Goal: Task Accomplishment & Management: Use online tool/utility

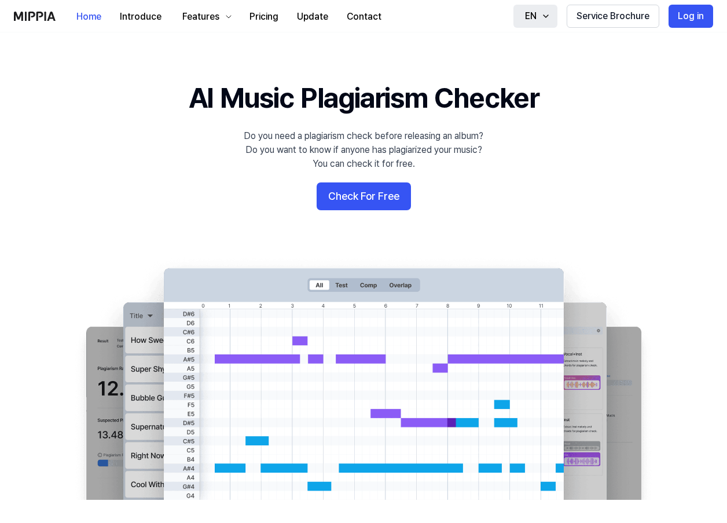
click at [543, 17] on icon "button" at bounding box center [545, 16] width 9 height 9
click at [611, 97] on 배너 "AI Music Plagiarism Checker Do you need a plagiarism check before releasing an …" at bounding box center [363, 289] width 727 height 421
click at [263, 20] on button "Pricing" at bounding box center [263, 16] width 47 height 23
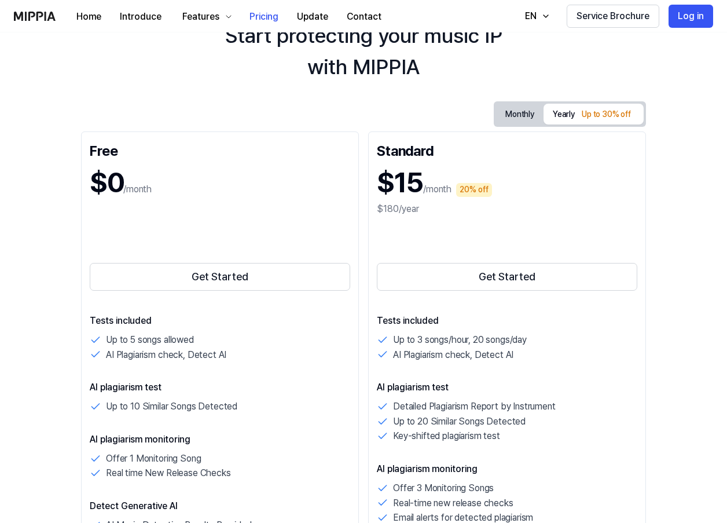
scroll to position [58, 0]
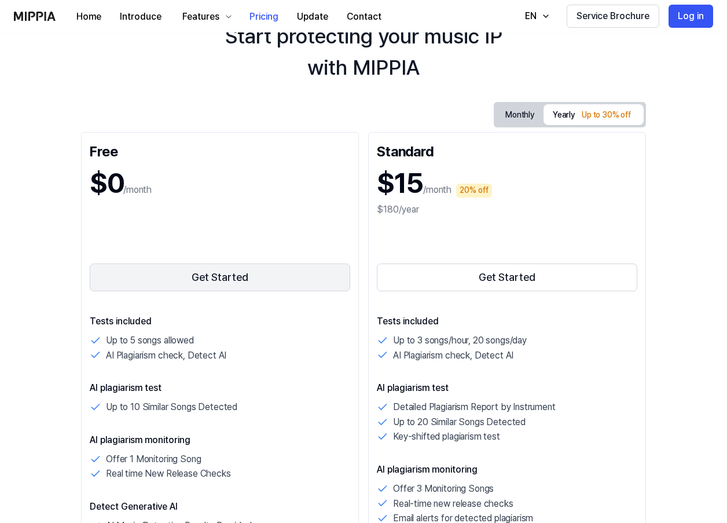
click at [208, 278] on button "Get Started" at bounding box center [220, 277] width 260 height 28
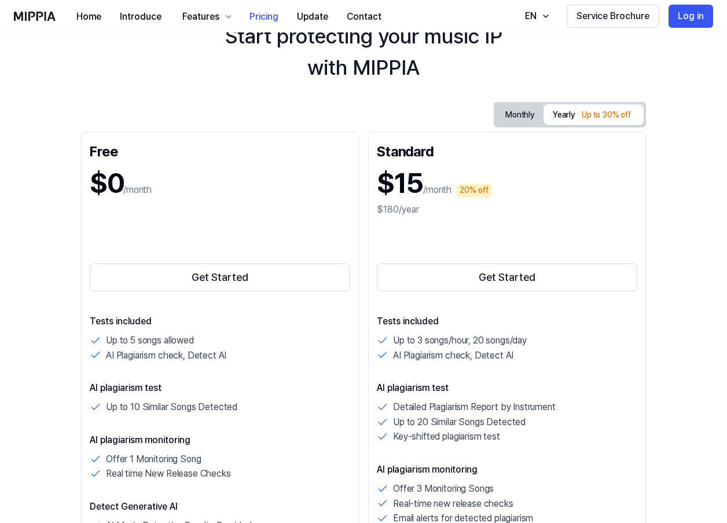
click at [510, 119] on button "Monthly" at bounding box center [519, 115] width 47 height 18
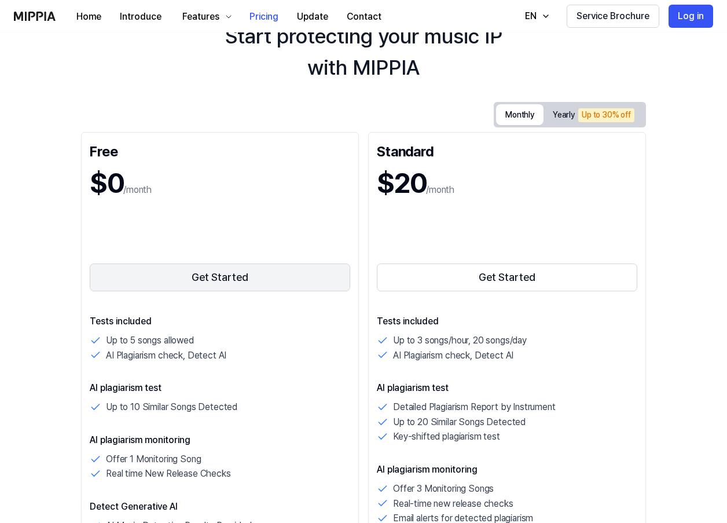
click at [201, 265] on button "Get Started" at bounding box center [220, 277] width 260 height 28
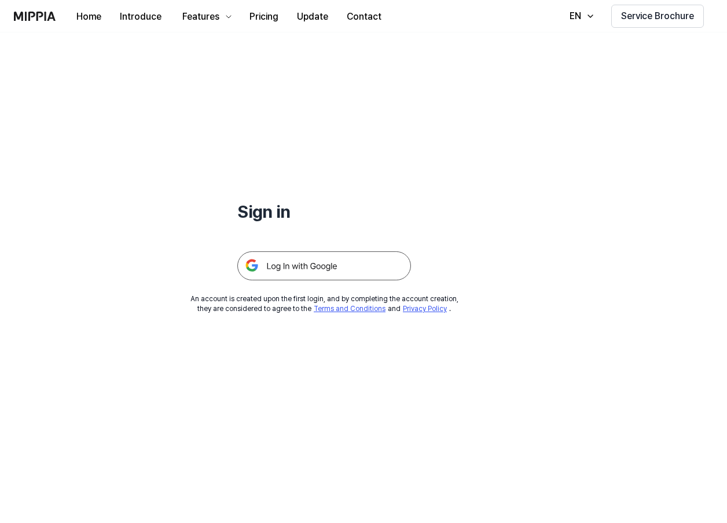
click at [304, 265] on img at bounding box center [324, 265] width 174 height 29
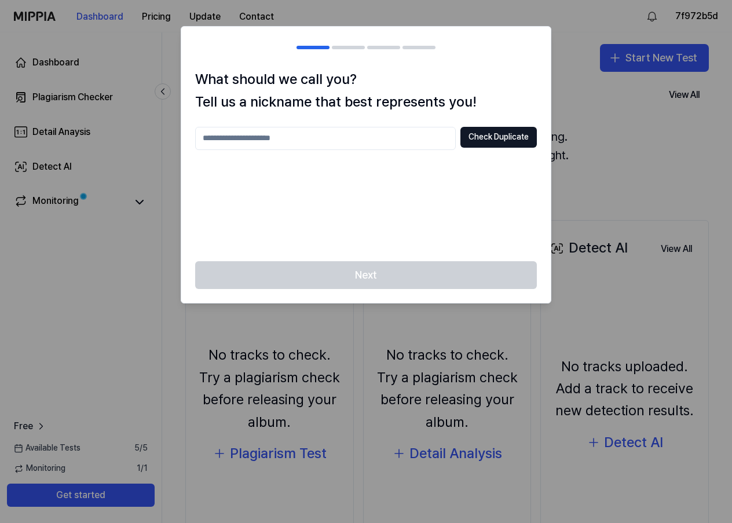
click at [313, 134] on input "text" at bounding box center [325, 138] width 260 height 23
type input "********"
click at [498, 138] on button "Check Duplicate" at bounding box center [498, 137] width 76 height 21
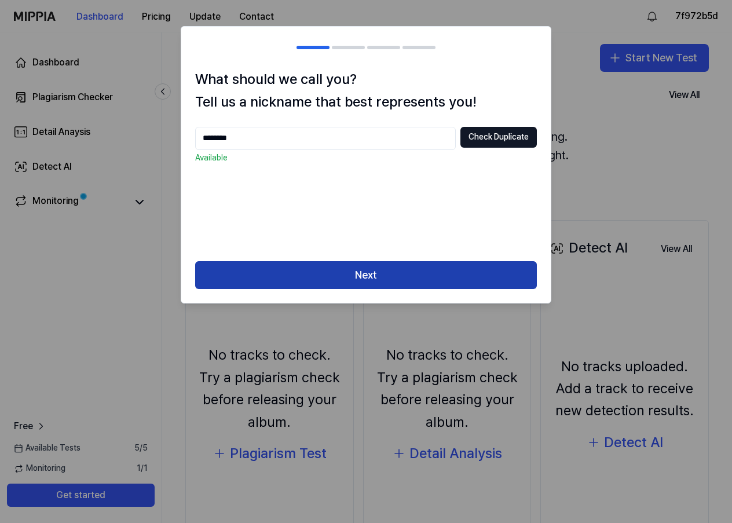
click at [366, 272] on button "Next" at bounding box center [365, 275] width 341 height 28
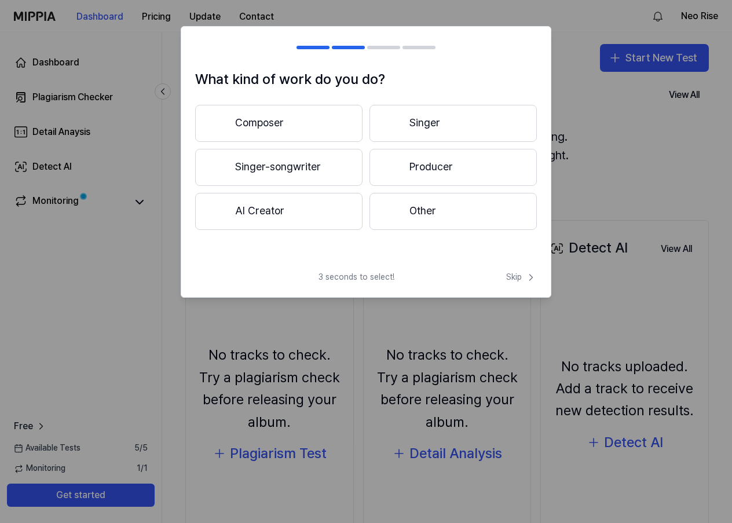
click at [274, 205] on button "AI Creator" at bounding box center [278, 211] width 167 height 37
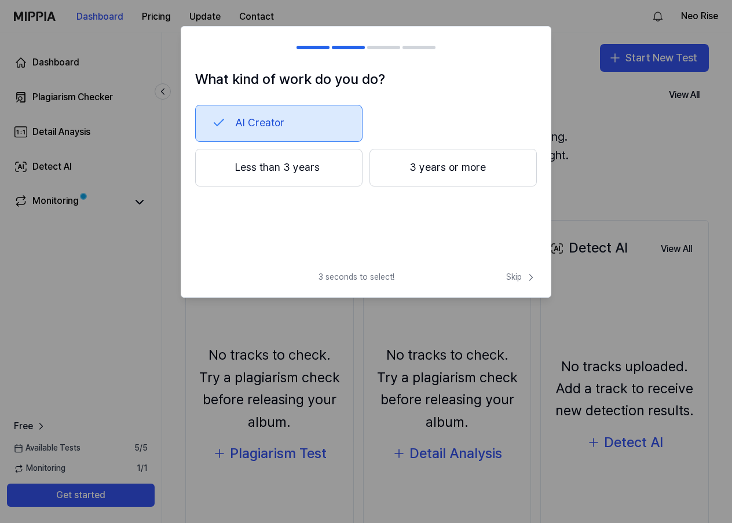
click at [278, 167] on button "Less than 3 years" at bounding box center [278, 168] width 167 height 38
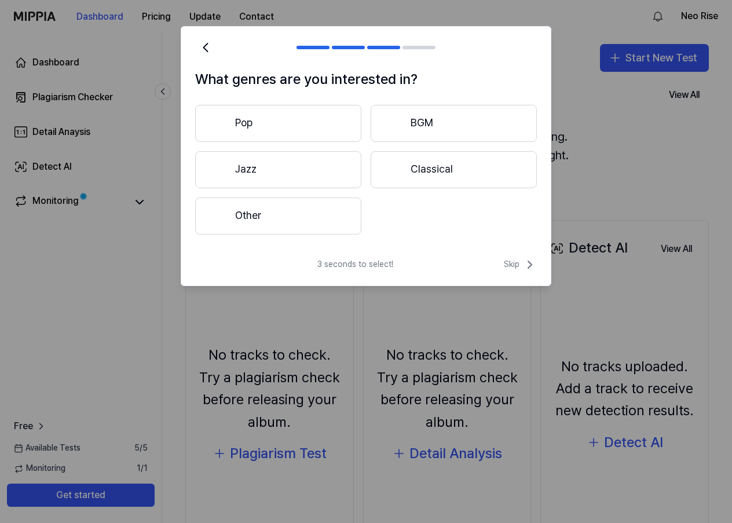
click at [295, 126] on button "Pop" at bounding box center [278, 123] width 166 height 37
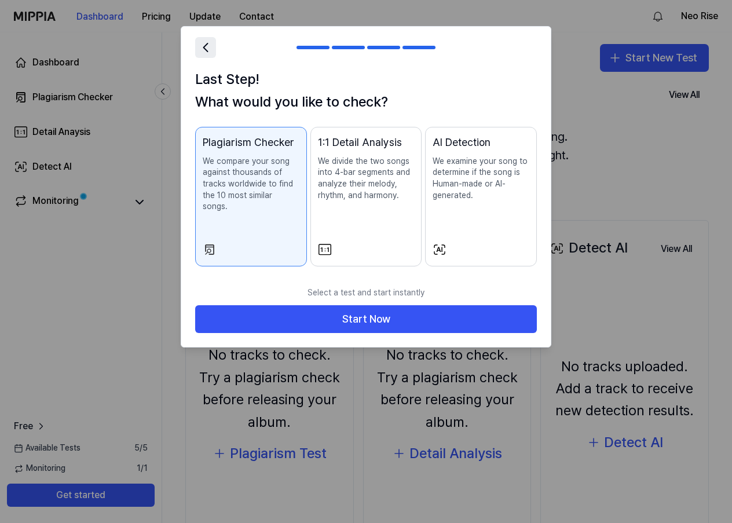
click at [204, 45] on icon at bounding box center [205, 47] width 16 height 16
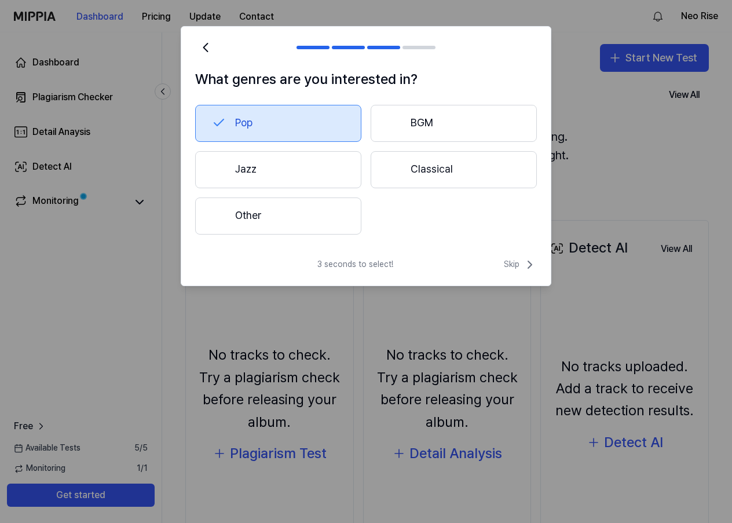
click at [301, 117] on button "Pop" at bounding box center [278, 123] width 166 height 37
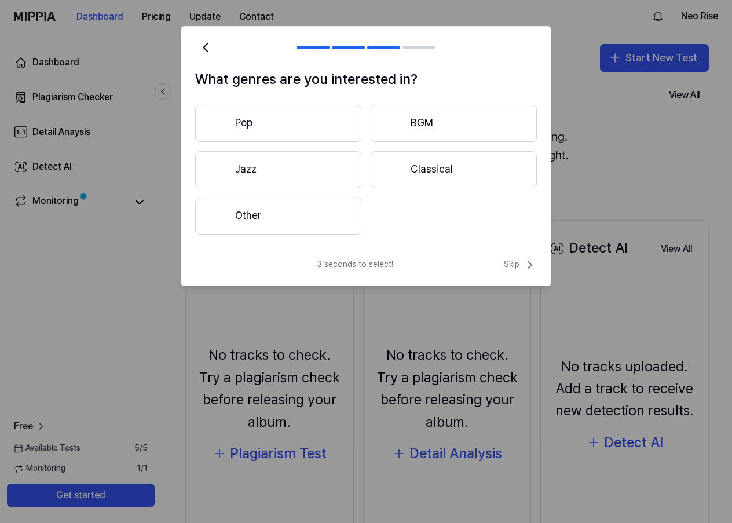
click at [277, 121] on button "Pop" at bounding box center [278, 123] width 166 height 37
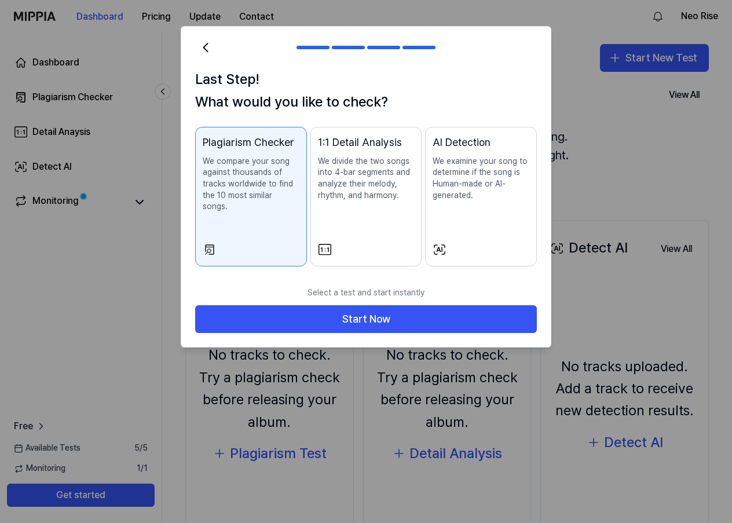
click at [358, 192] on p "We divide the two songs into 4-bar segments and analyze their melody, rhythm, a…" at bounding box center [366, 178] width 97 height 45
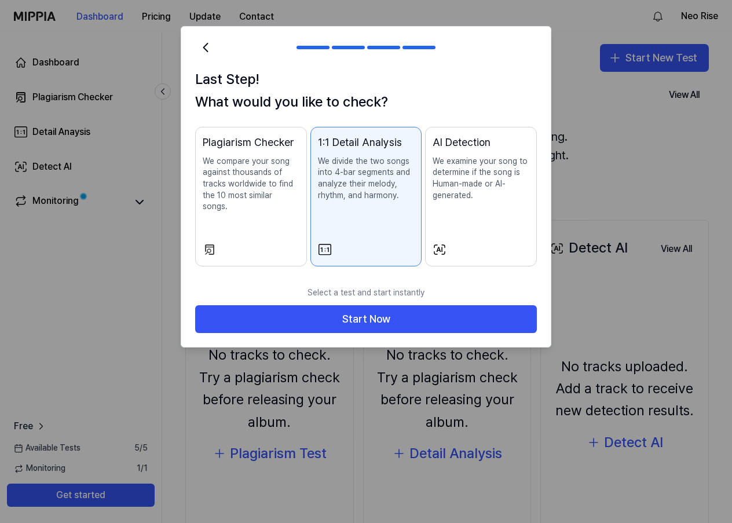
click at [292, 189] on p "We compare your song against thousands of tracks worldwide to find the 10 most …" at bounding box center [251, 184] width 97 height 57
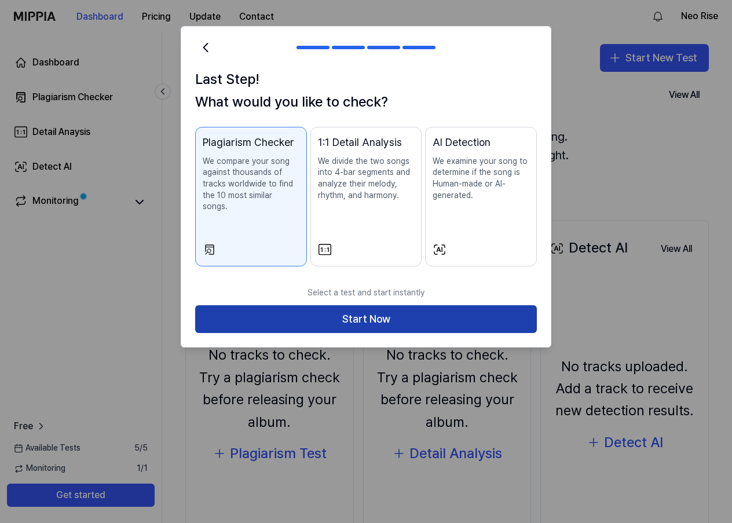
click at [373, 305] on button "Start Now" at bounding box center [365, 319] width 341 height 28
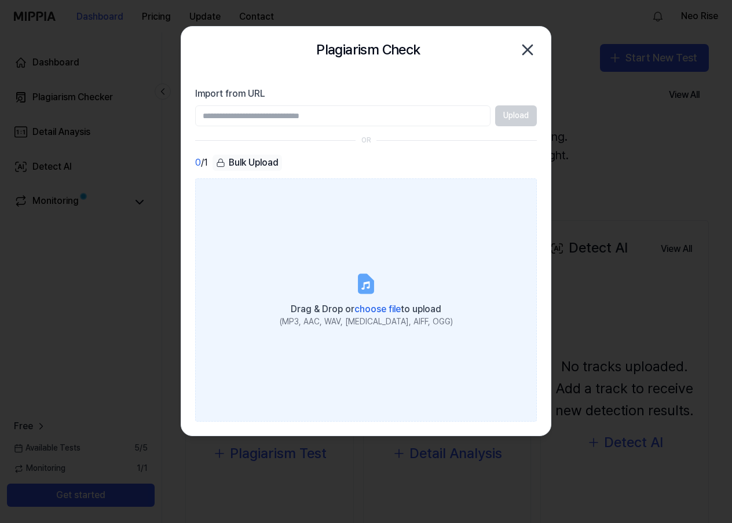
click at [367, 310] on span "choose file" at bounding box center [377, 308] width 46 height 11
click at [0, 0] on input "Drag & Drop or choose file to upload (MP3, AAC, WAV, [MEDICAL_DATA], AIFF, OGG)" at bounding box center [0, 0] width 0 height 0
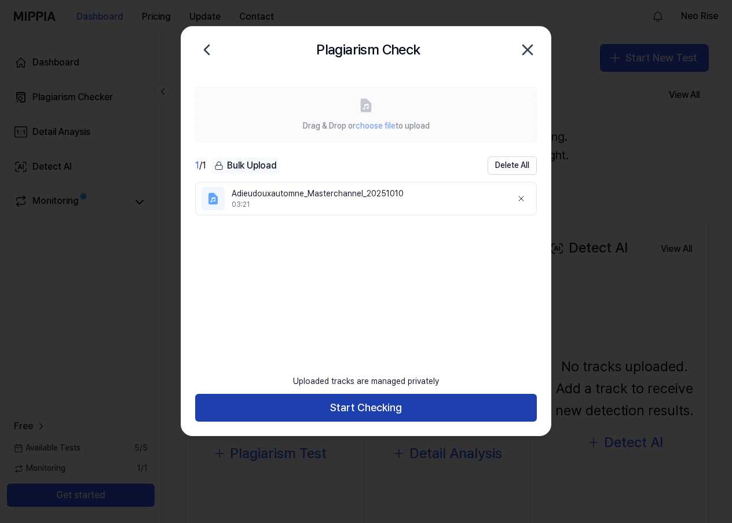
click at [389, 405] on button "Start Checking" at bounding box center [365, 408] width 341 height 28
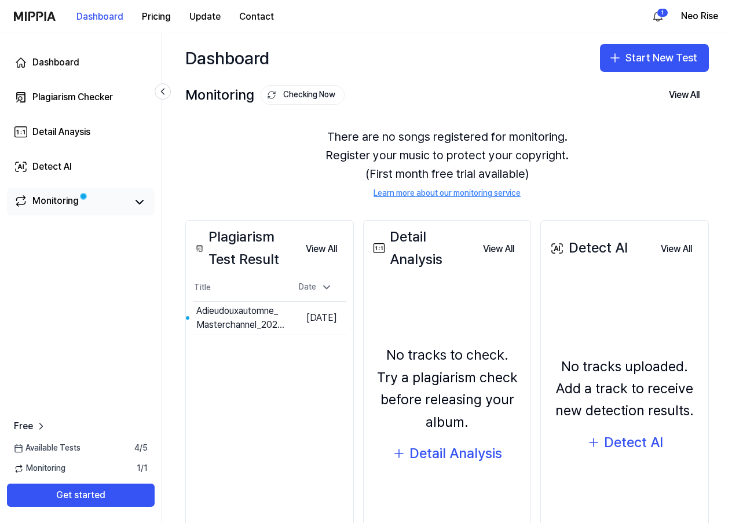
click at [65, 203] on div "Monitoring" at bounding box center [55, 202] width 46 height 16
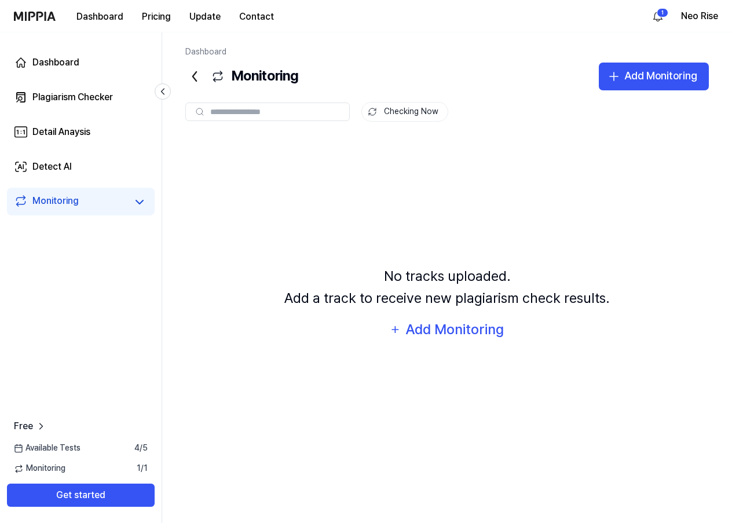
click at [60, 469] on span "Monitoring" at bounding box center [40, 468] width 52 height 12
click at [67, 96] on div "Plagiarism Checker" at bounding box center [72, 97] width 80 height 14
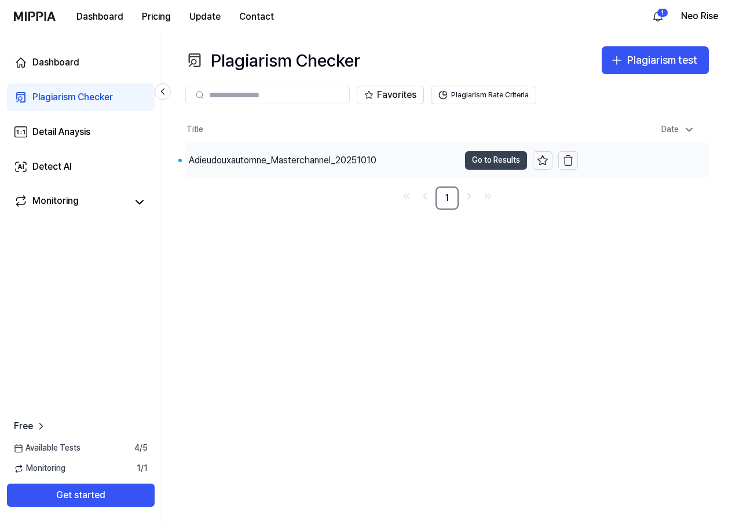
click at [483, 158] on button "Go to Results" at bounding box center [496, 160] width 62 height 19
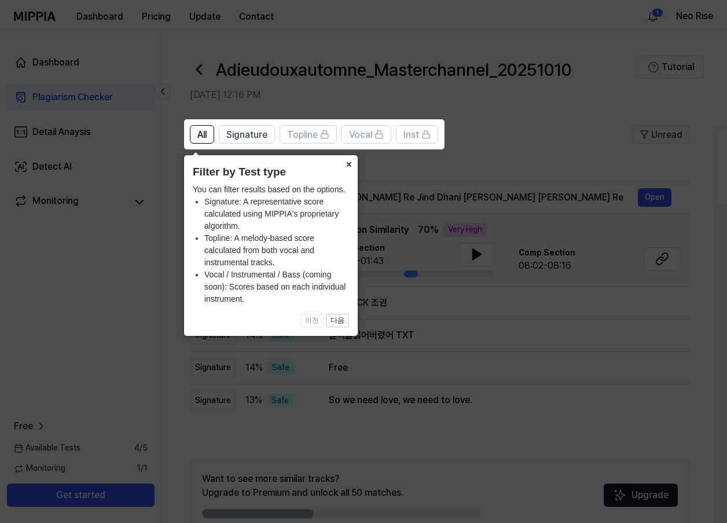
click at [348, 163] on button "×" at bounding box center [348, 163] width 19 height 16
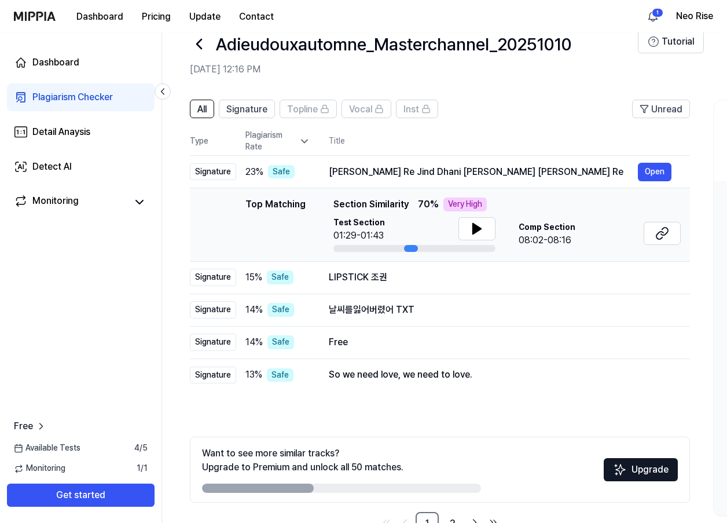
scroll to position [61, 0]
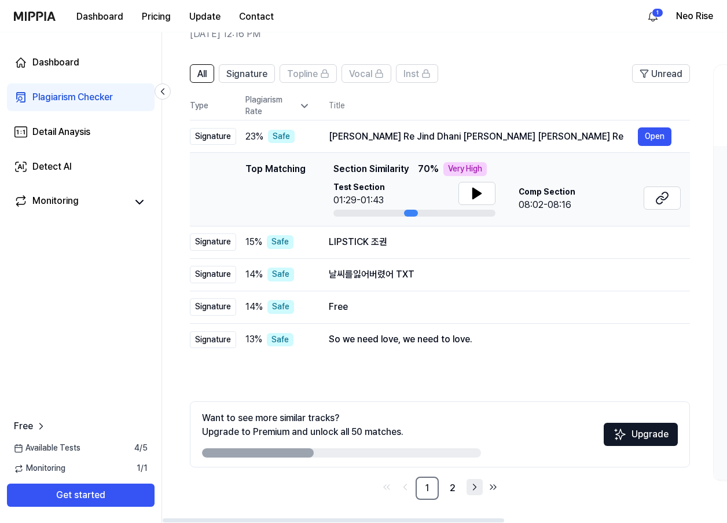
click at [472, 487] on icon "Go to next page" at bounding box center [475, 487] width 12 height 14
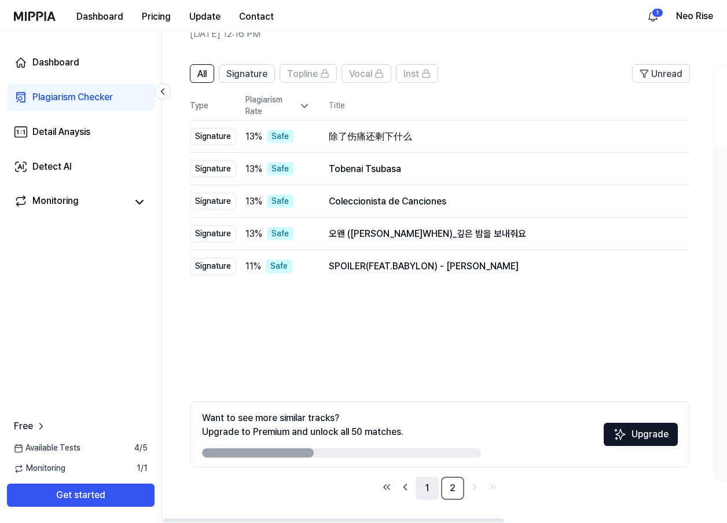
click at [427, 486] on link "1" at bounding box center [427, 487] width 23 height 23
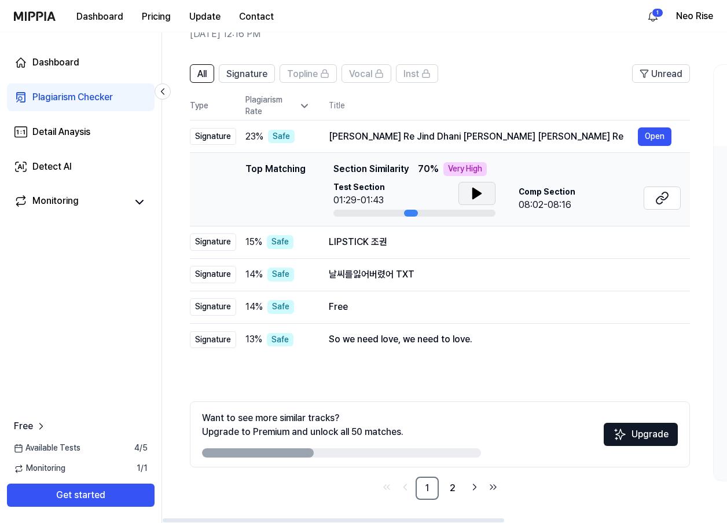
click at [480, 193] on icon at bounding box center [477, 193] width 8 height 10
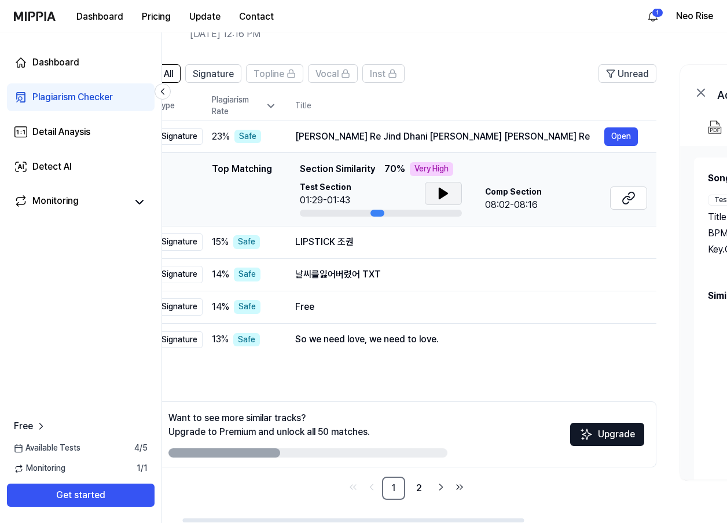
scroll to position [0, 0]
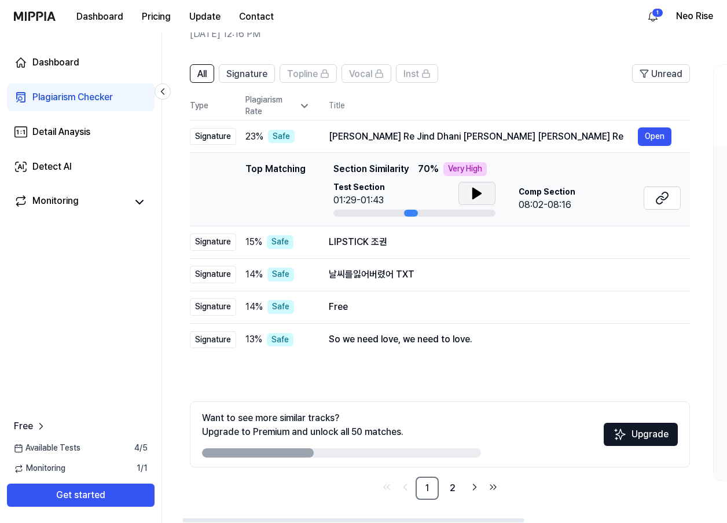
drag, startPoint x: 410, startPoint y: 213, endPoint x: 427, endPoint y: 216, distance: 17.6
click at [427, 216] on div at bounding box center [414, 212] width 162 height 7
click at [166, 90] on icon at bounding box center [163, 92] width 12 height 12
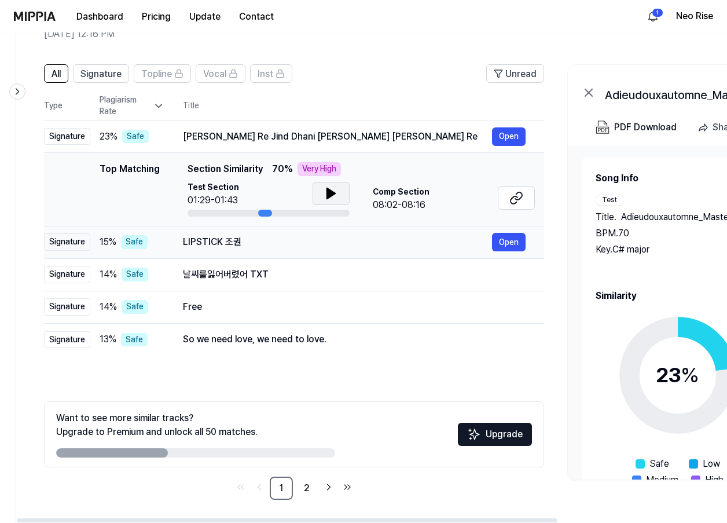
click at [195, 243] on div "LIPSTICK 조권" at bounding box center [337, 242] width 309 height 14
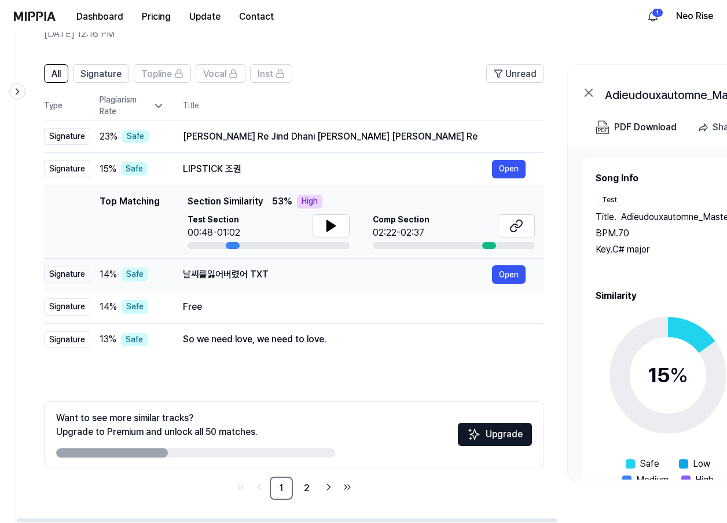
click at [215, 276] on div "날씨를잃어버렸어 TXT" at bounding box center [337, 274] width 309 height 14
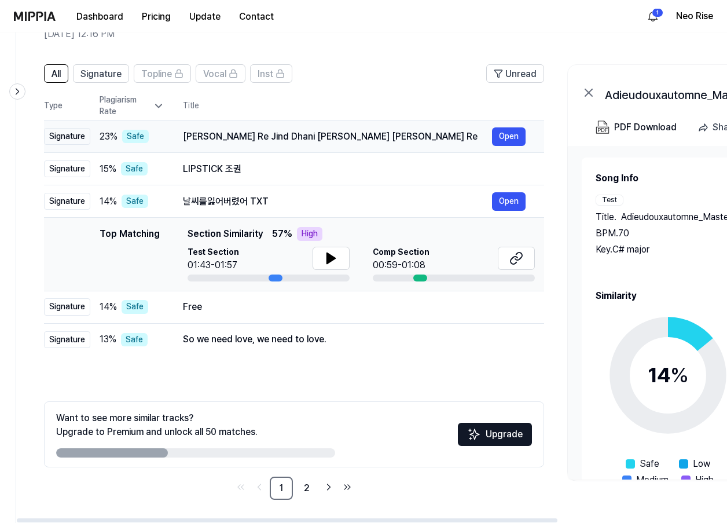
click at [222, 144] on div "Bole Kane Re Jind Dhani Bakare Kane Re Open" at bounding box center [354, 136] width 343 height 19
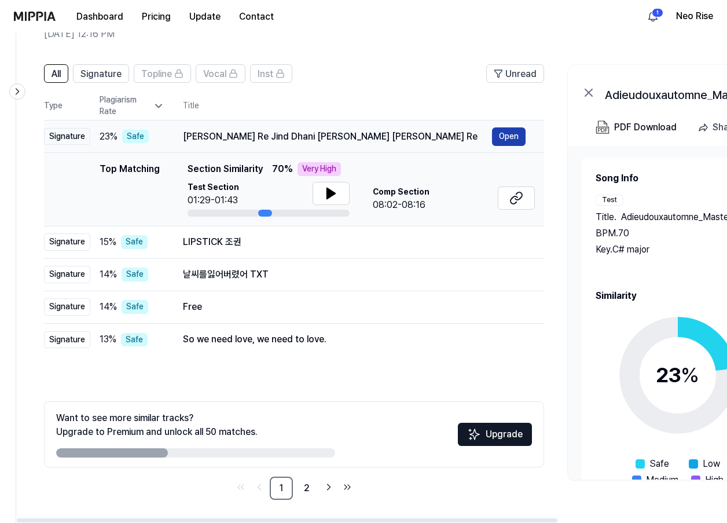
click at [503, 135] on button "Open" at bounding box center [509, 136] width 34 height 19
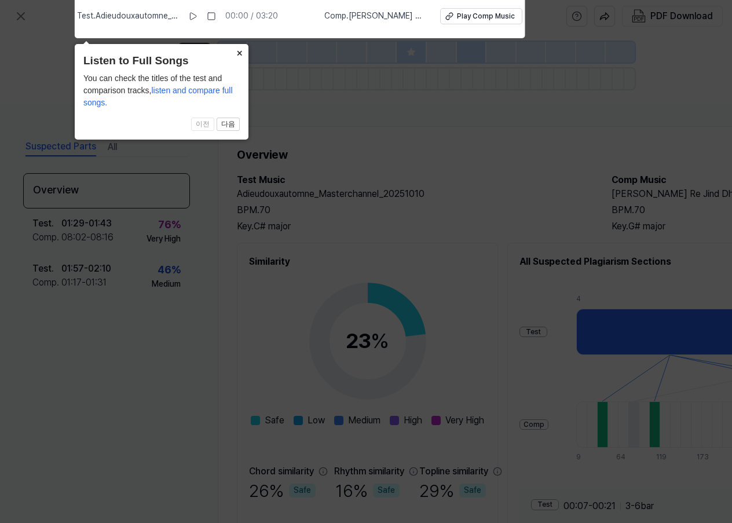
click at [237, 49] on button "×" at bounding box center [239, 52] width 19 height 16
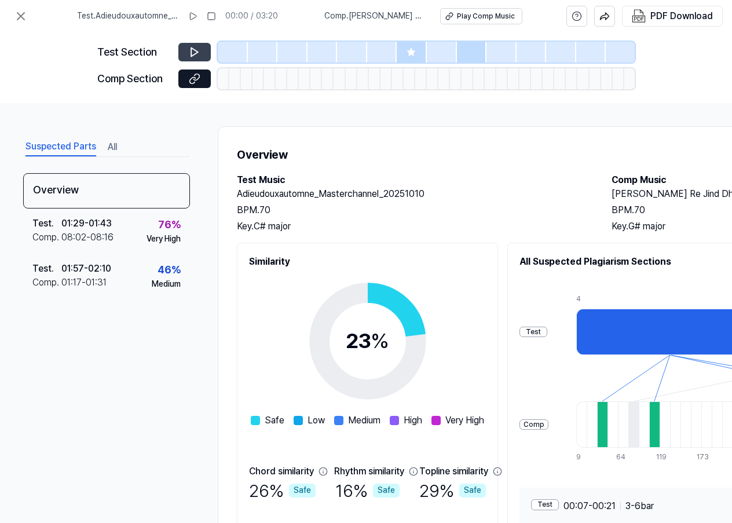
click at [192, 49] on icon at bounding box center [194, 52] width 7 height 9
click at [191, 54] on icon at bounding box center [194, 52] width 7 height 9
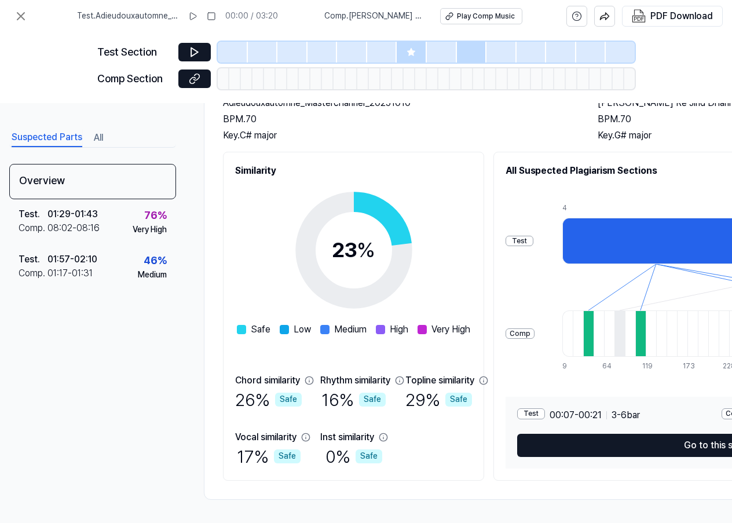
scroll to position [95, 6]
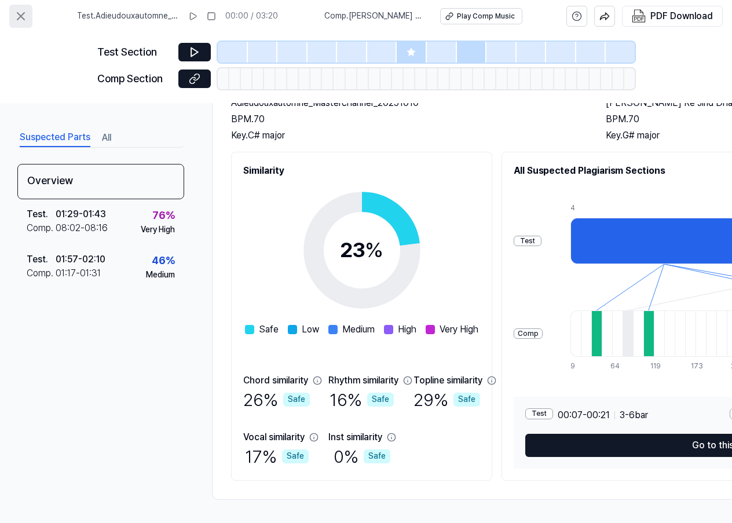
click at [17, 12] on icon at bounding box center [21, 16] width 14 height 14
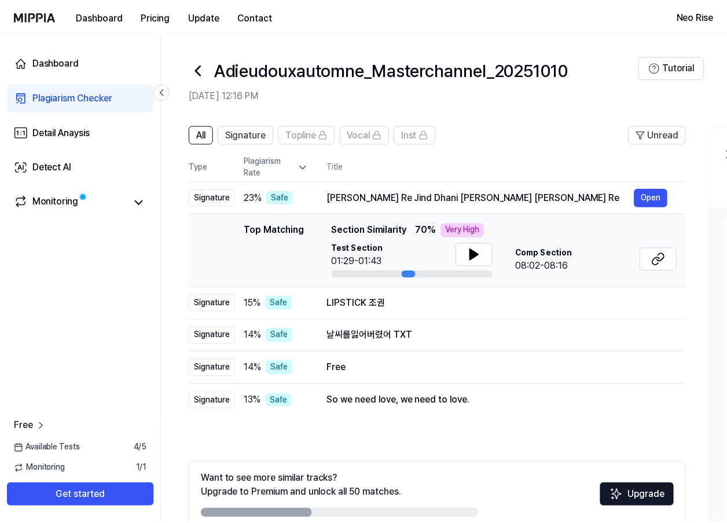
scroll to position [61, 0]
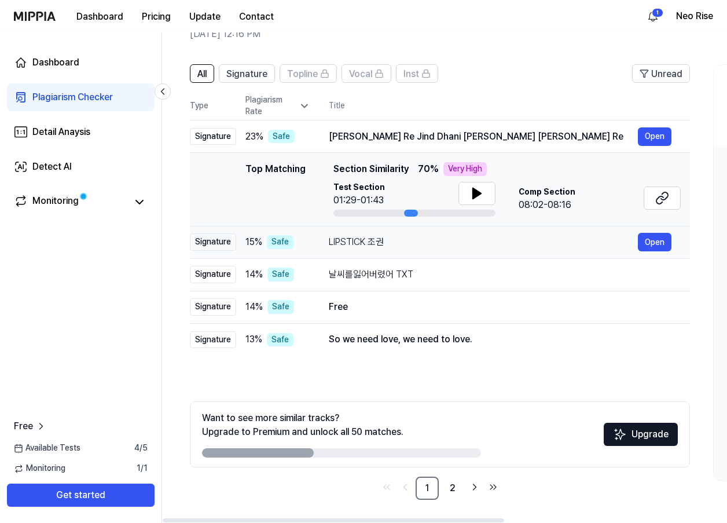
click at [357, 244] on div "LIPSTICK 조권" at bounding box center [483, 242] width 309 height 14
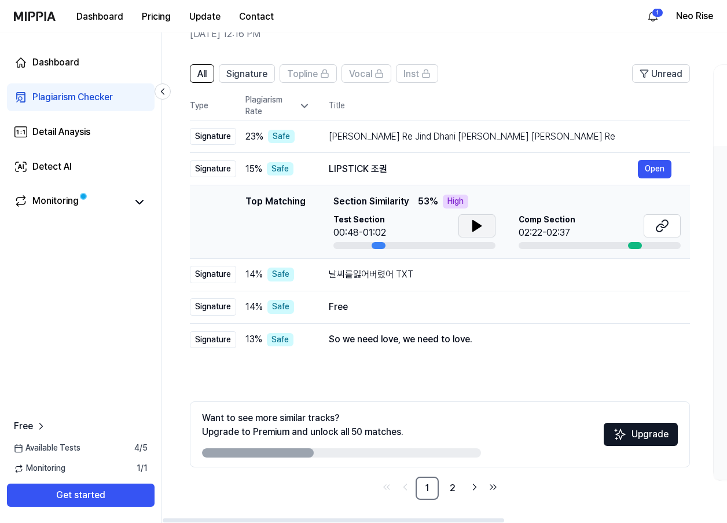
click at [479, 222] on icon at bounding box center [477, 226] width 14 height 14
click at [476, 226] on icon at bounding box center [477, 226] width 14 height 14
click at [591, 225] on div "Comp Section 02:22-02:37" at bounding box center [600, 226] width 162 height 25
click at [653, 227] on button at bounding box center [662, 225] width 37 height 23
click at [72, 96] on div "Plagiarism Checker" at bounding box center [72, 97] width 80 height 14
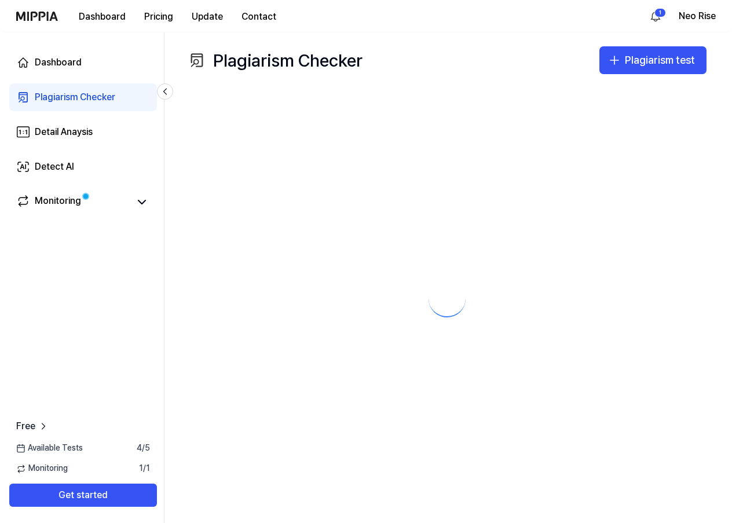
scroll to position [0, 0]
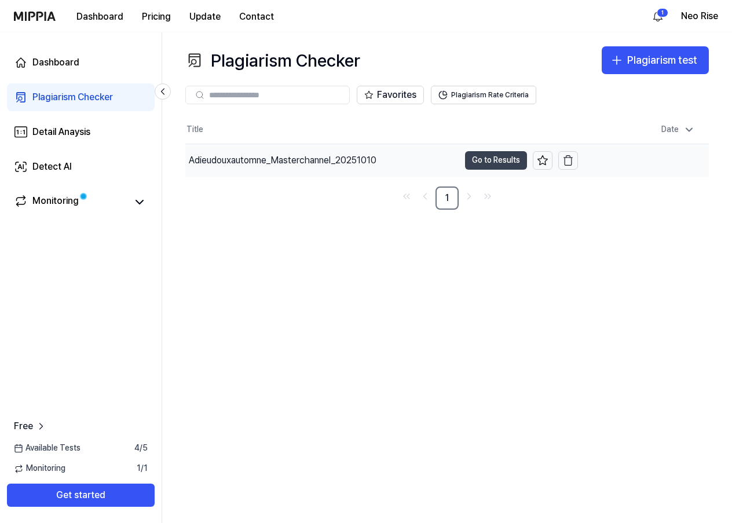
click at [488, 156] on button "Go to Results" at bounding box center [496, 160] width 62 height 19
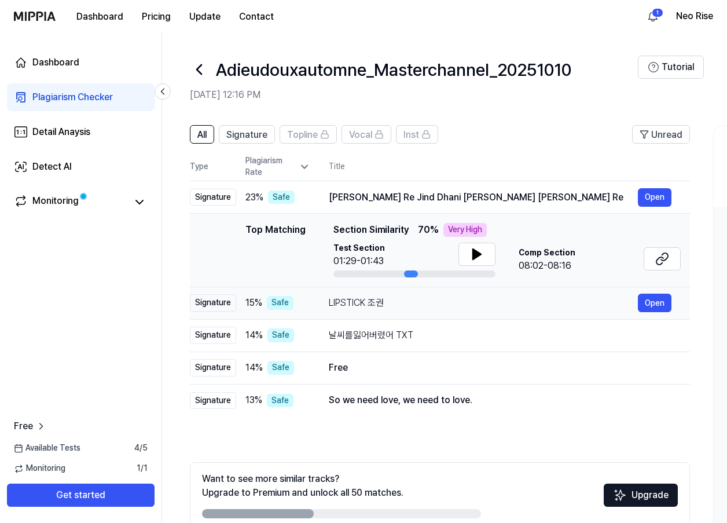
click at [324, 303] on td "LIPSTICK 조권 Open" at bounding box center [500, 302] width 380 height 32
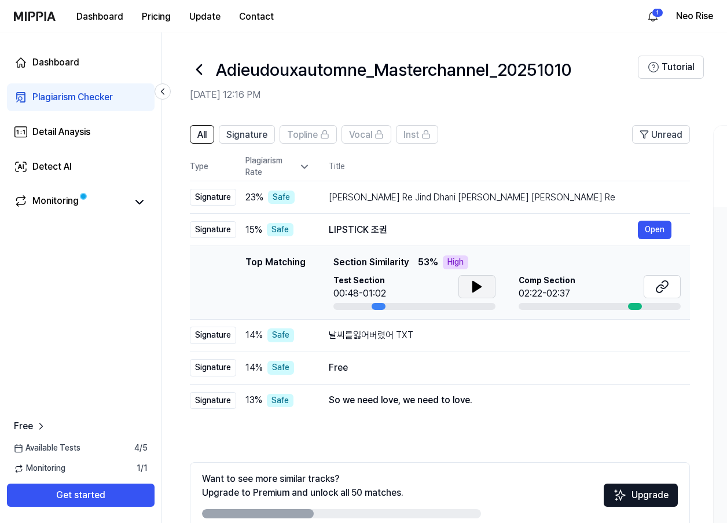
click at [473, 288] on icon at bounding box center [477, 286] width 8 height 10
click at [474, 287] on icon at bounding box center [474, 286] width 2 height 9
click at [343, 198] on div "Bole Kane Re Jind Dhani Bakare Kane Re" at bounding box center [483, 197] width 309 height 14
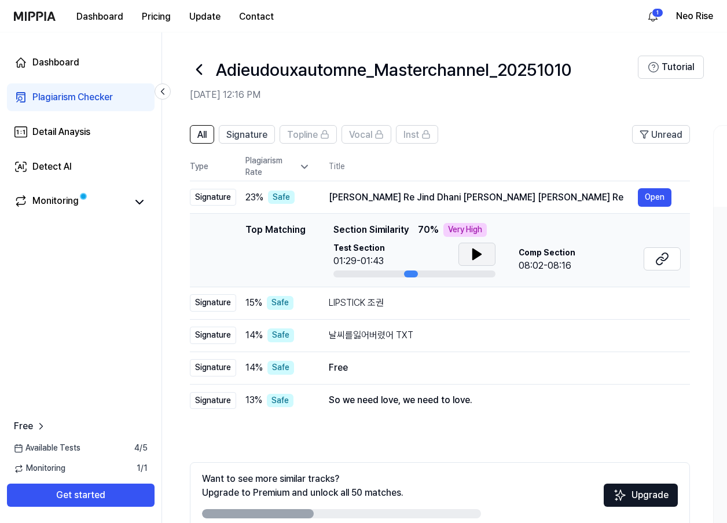
click at [473, 251] on icon at bounding box center [477, 254] width 8 height 10
click at [478, 250] on icon at bounding box center [479, 253] width 2 height 9
click at [659, 257] on icon at bounding box center [659, 261] width 7 height 8
click at [106, 98] on div "Plagiarism Checker" at bounding box center [72, 97] width 80 height 14
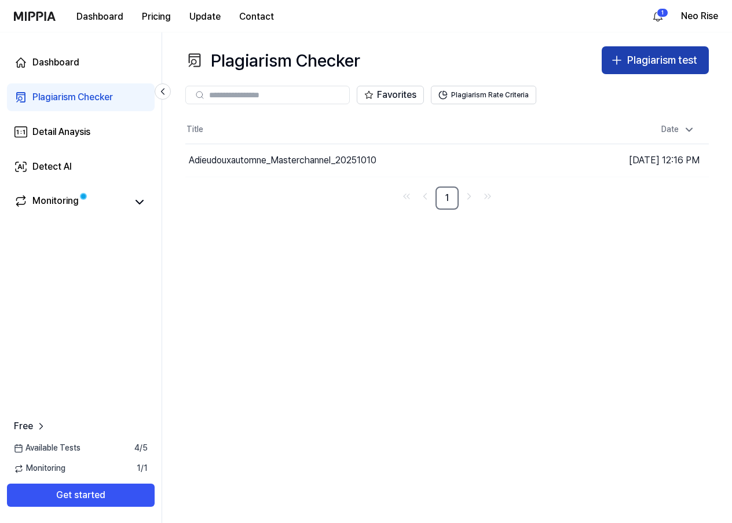
click at [653, 60] on div "Plagiarism test" at bounding box center [662, 60] width 70 height 17
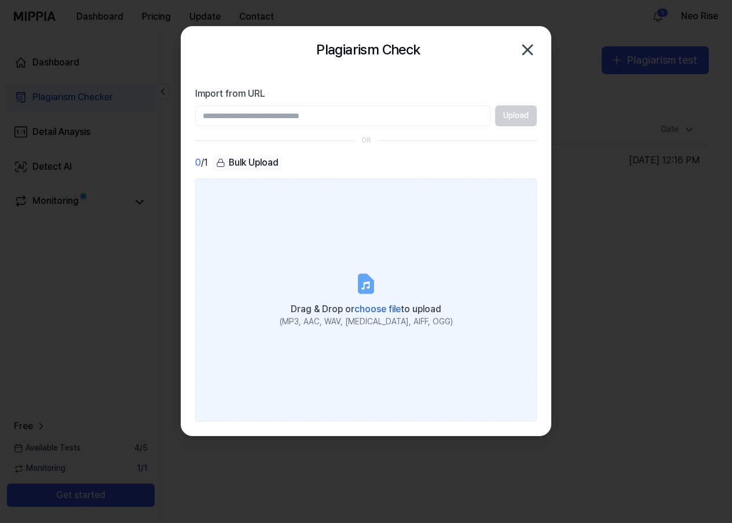
click at [364, 286] on icon at bounding box center [365, 285] width 8 height 8
click at [0, 0] on input "Drag & Drop or choose file to upload (MP3, AAC, WAV, FLAC, AIFF, OGG)" at bounding box center [0, 0] width 0 height 0
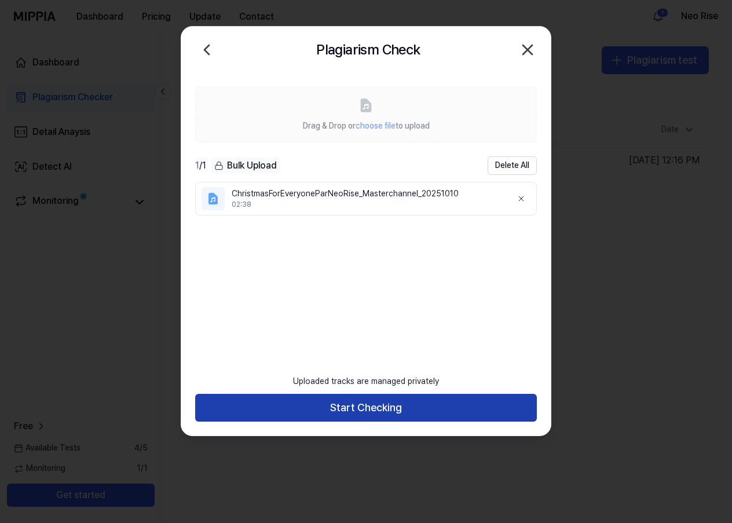
click at [380, 404] on button "Start Checking" at bounding box center [365, 408] width 341 height 28
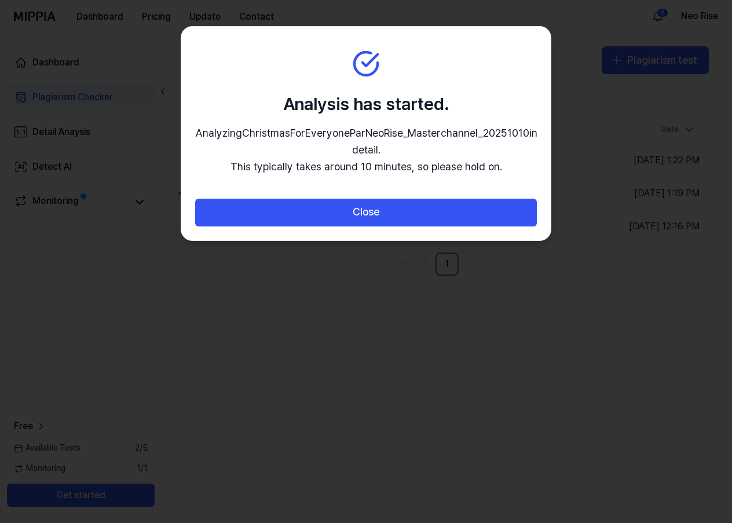
click at [592, 255] on div at bounding box center [366, 261] width 732 height 523
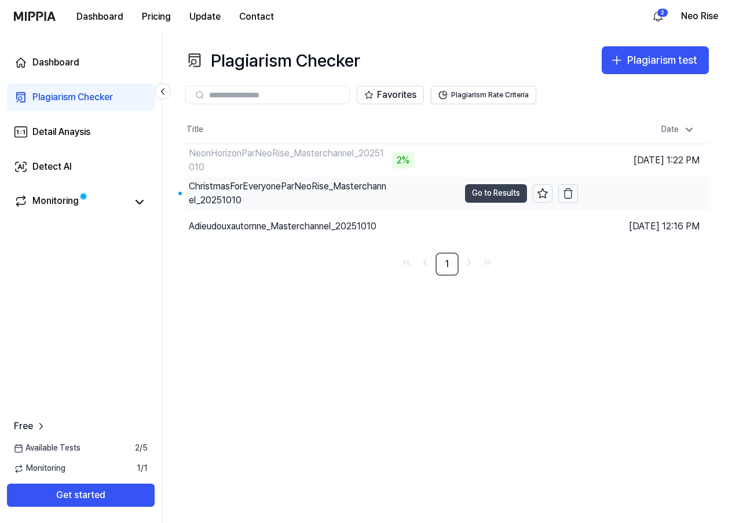
click at [486, 193] on button "Go to Results" at bounding box center [496, 193] width 62 height 19
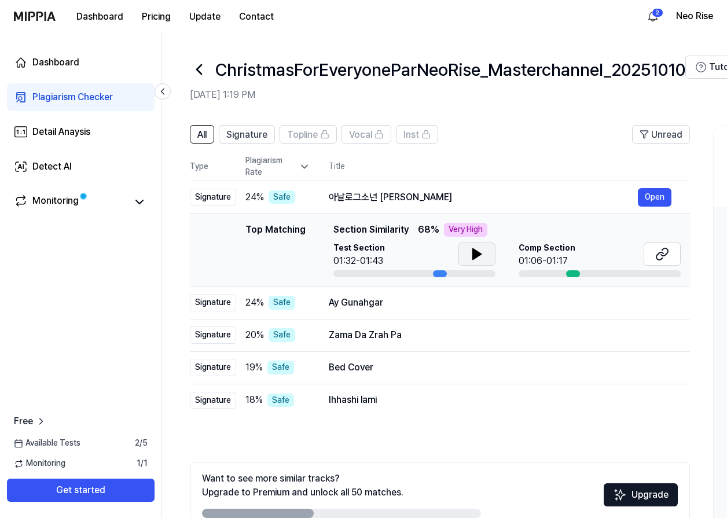
click at [473, 251] on icon at bounding box center [477, 254] width 8 height 10
click at [475, 255] on icon at bounding box center [474, 253] width 2 height 9
click at [668, 256] on icon at bounding box center [662, 254] width 14 height 14
click at [200, 68] on icon at bounding box center [199, 69] width 19 height 19
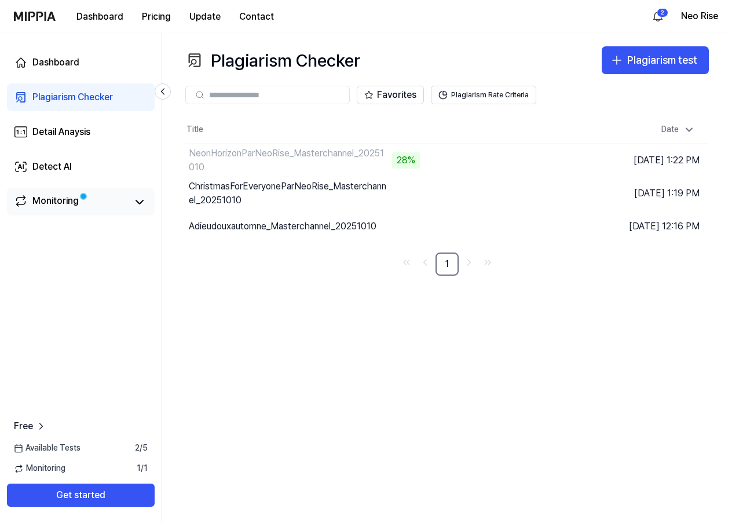
click at [64, 205] on div "Monitoring" at bounding box center [55, 202] width 46 height 16
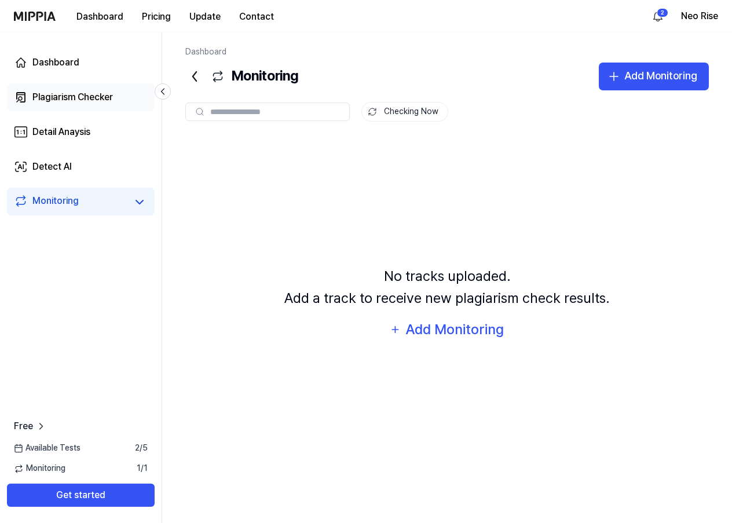
click at [66, 104] on div "Plagiarism Checker" at bounding box center [72, 97] width 80 height 14
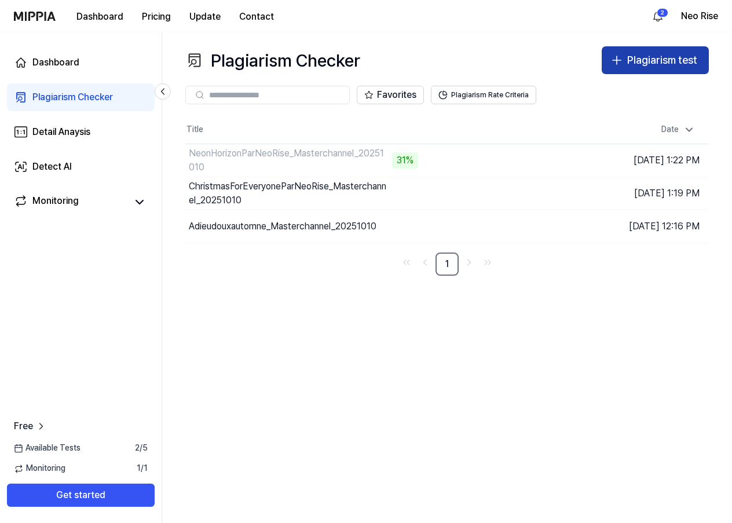
click at [652, 65] on div "Plagiarism test" at bounding box center [662, 60] width 70 height 17
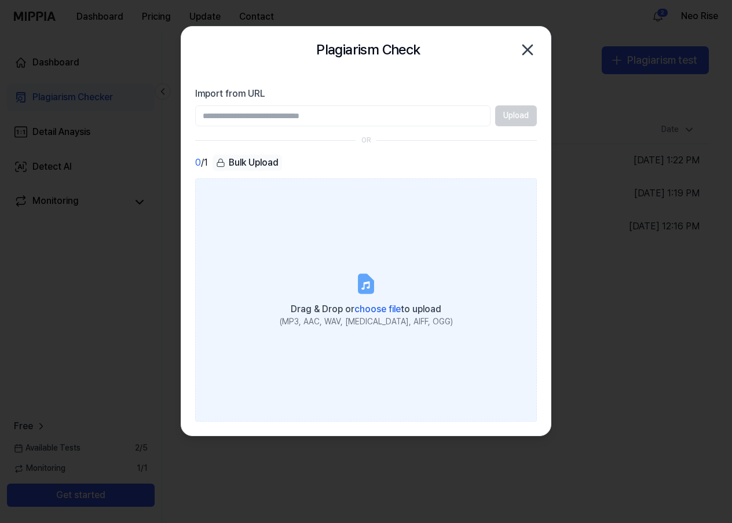
click at [363, 286] on icon at bounding box center [366, 284] width 14 height 18
click at [0, 0] on input "Drag & Drop or choose file to upload (MP3, AAC, WAV, FLAC, AIFF, OGG)" at bounding box center [0, 0] width 0 height 0
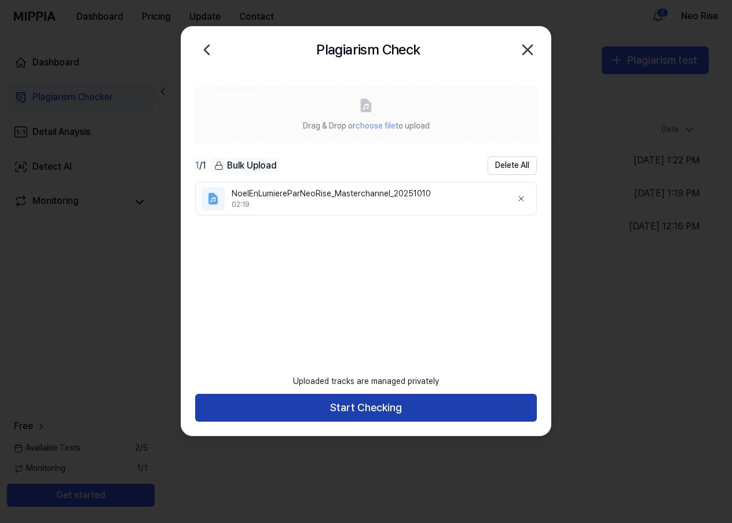
click at [371, 402] on button "Start Checking" at bounding box center [365, 408] width 341 height 28
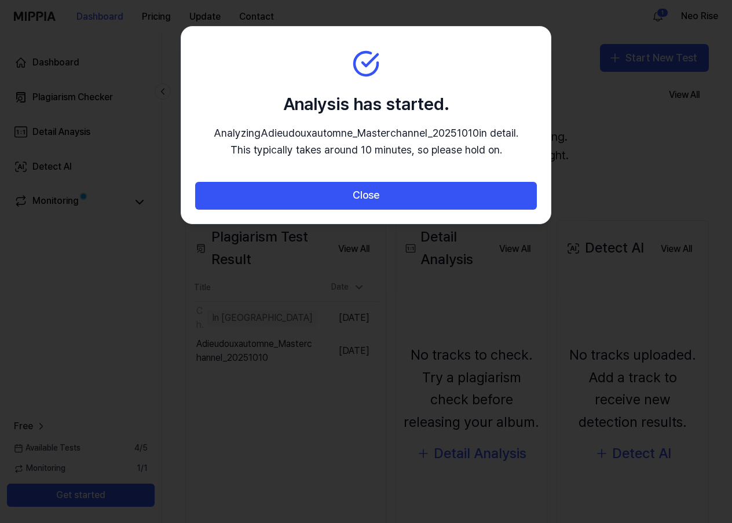
click at [367, 189] on button "Close" at bounding box center [365, 196] width 341 height 28
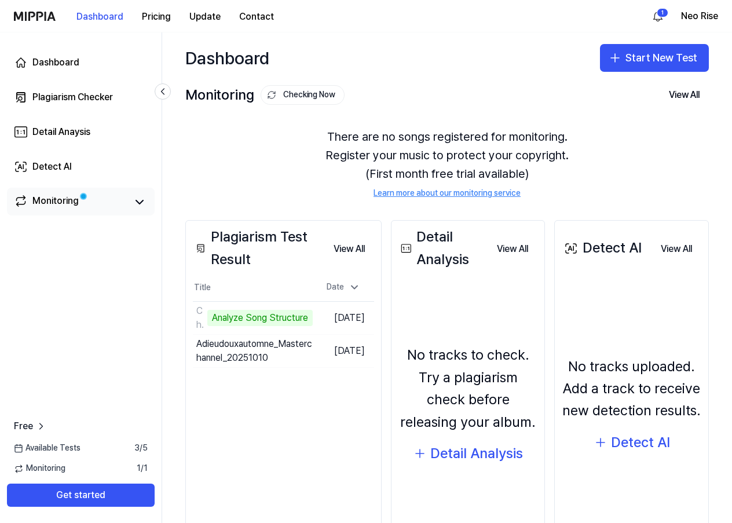
click at [51, 200] on div "Monitoring" at bounding box center [55, 202] width 46 height 16
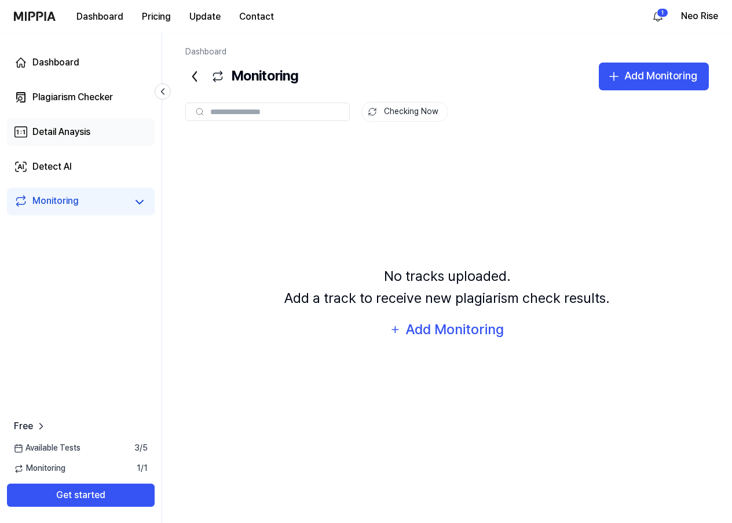
click at [57, 133] on div "Detail Anaysis" at bounding box center [61, 132] width 58 height 14
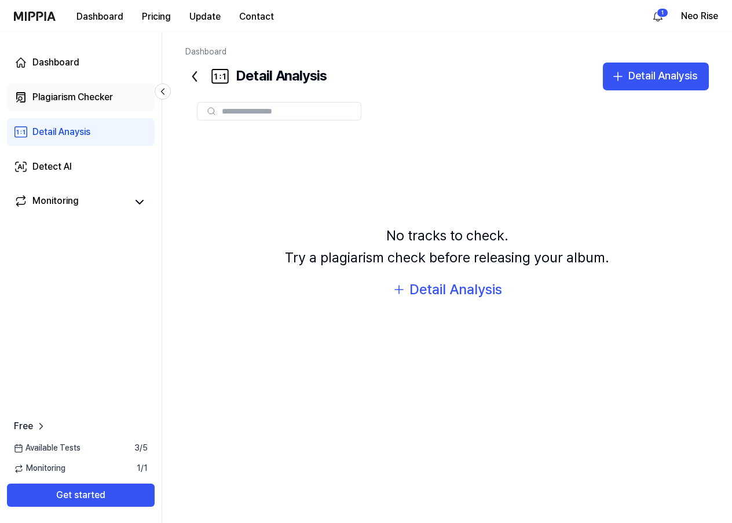
click at [69, 101] on div "Plagiarism Checker" at bounding box center [72, 97] width 80 height 14
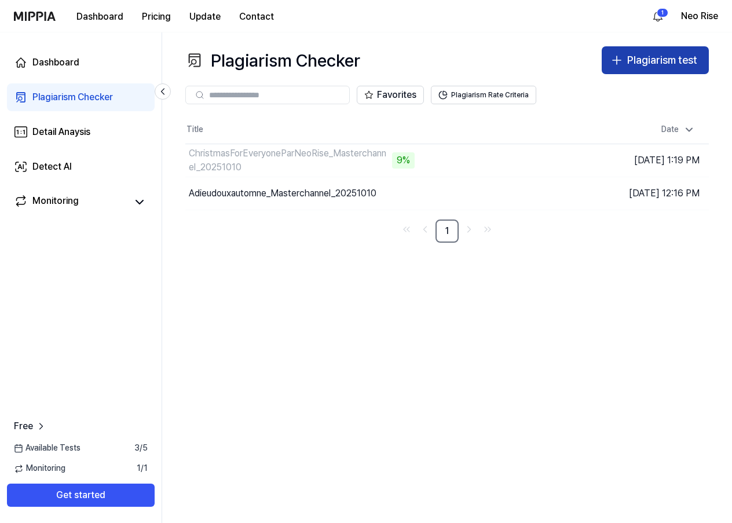
click at [653, 64] on div "Plagiarism test" at bounding box center [662, 60] width 70 height 17
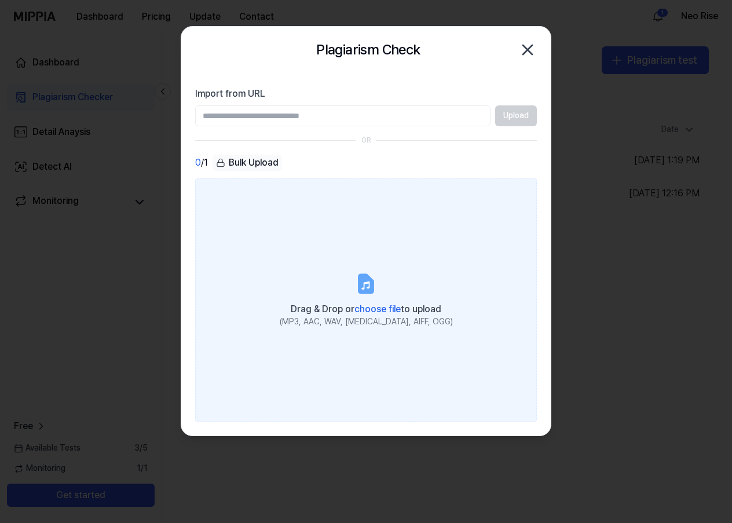
click at [367, 305] on span "choose file" at bounding box center [377, 308] width 46 height 11
click at [0, 0] on input "Drag & Drop or choose file to upload (MP3, AAC, WAV, FLAC, AIFF, OGG)" at bounding box center [0, 0] width 0 height 0
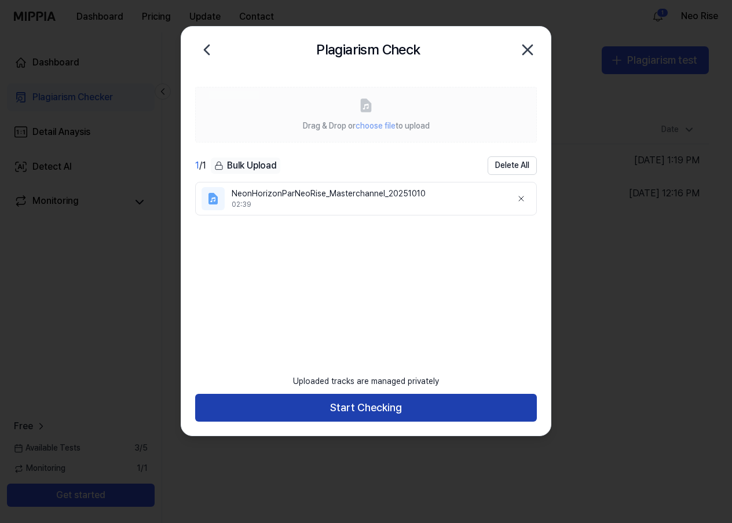
click at [379, 408] on button "Start Checking" at bounding box center [365, 408] width 341 height 28
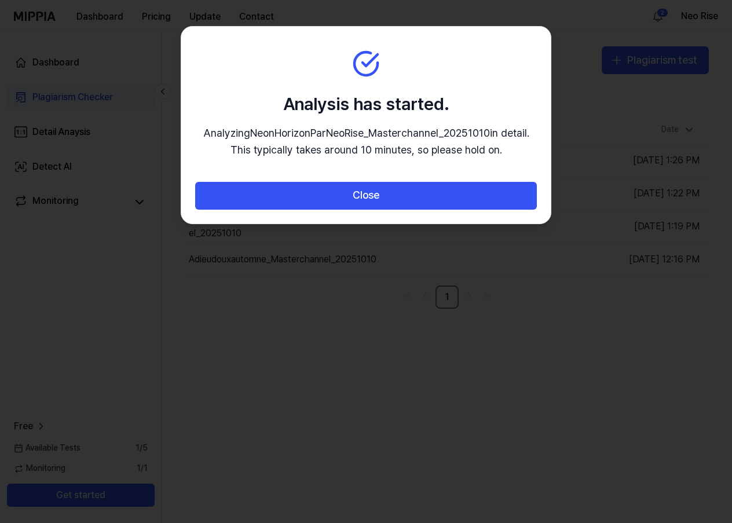
click at [317, 350] on div at bounding box center [366, 261] width 732 height 523
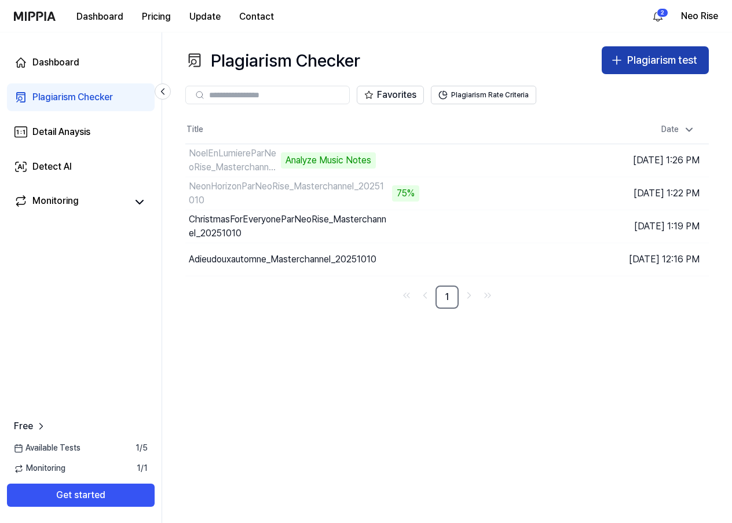
click at [670, 63] on div "Plagiarism test" at bounding box center [662, 60] width 70 height 17
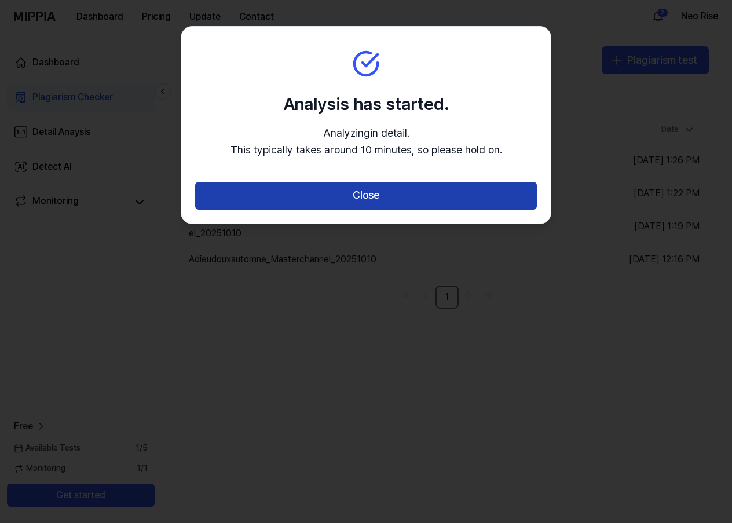
click at [362, 190] on button "Close" at bounding box center [365, 196] width 341 height 28
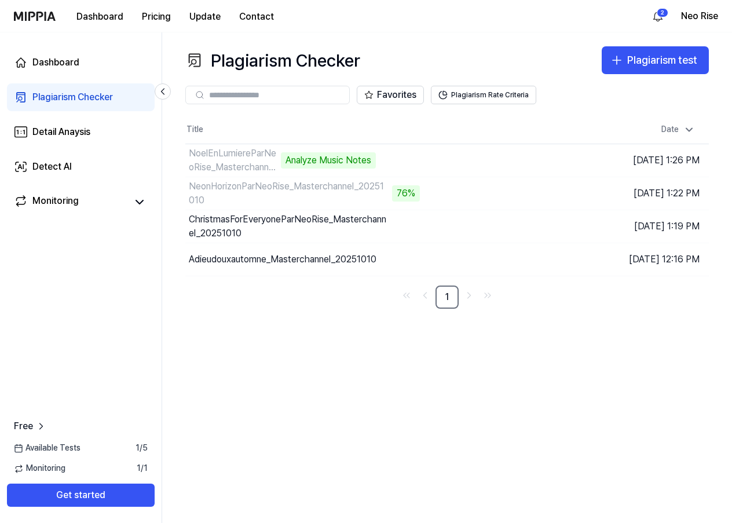
click at [262, 339] on div "Plagiarism Checker Plagiarism test Plagiarism Checker Detail Analysis Detect AI…" at bounding box center [446, 277] width 569 height 490
click at [150, 18] on button "Pricing" at bounding box center [156, 16] width 47 height 23
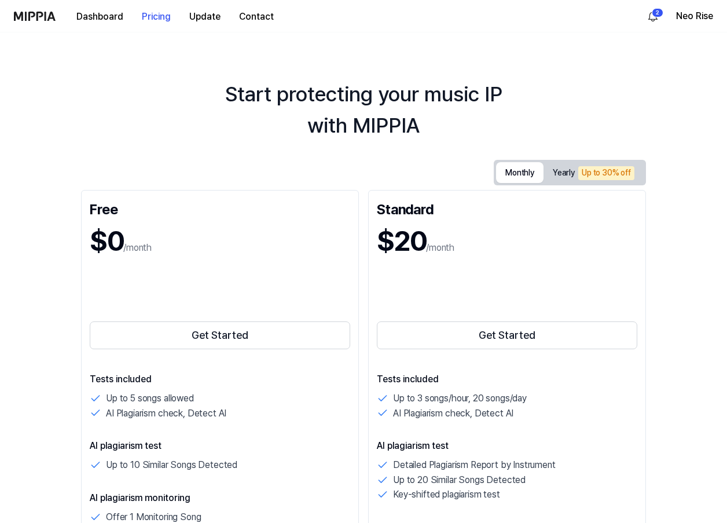
click at [523, 170] on button "Monthly" at bounding box center [519, 172] width 47 height 21
click at [104, 16] on button "Dashboard" at bounding box center [99, 16] width 65 height 23
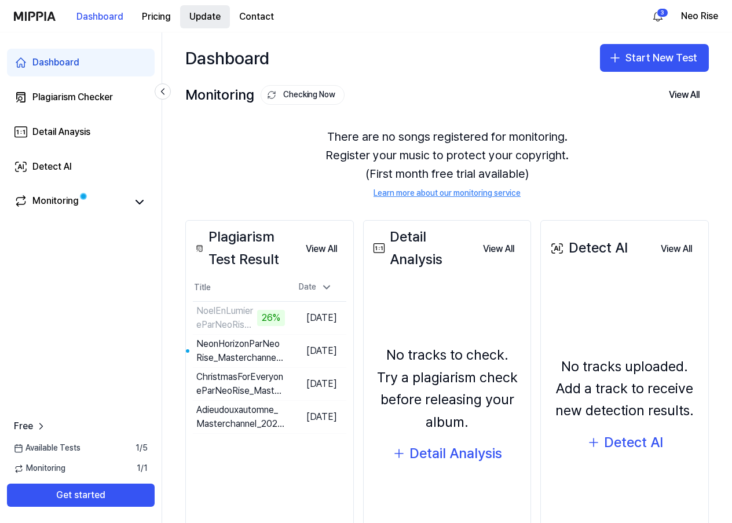
click at [194, 17] on button "Update" at bounding box center [205, 16] width 50 height 23
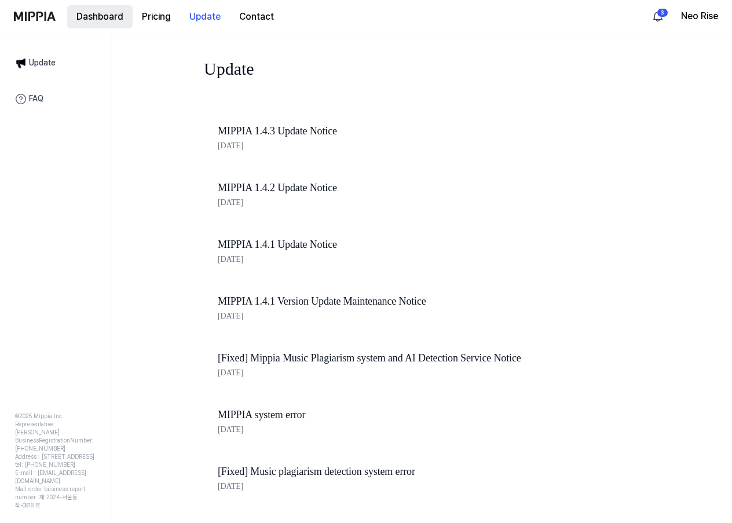
click at [107, 17] on button "Dashboard" at bounding box center [99, 16] width 65 height 23
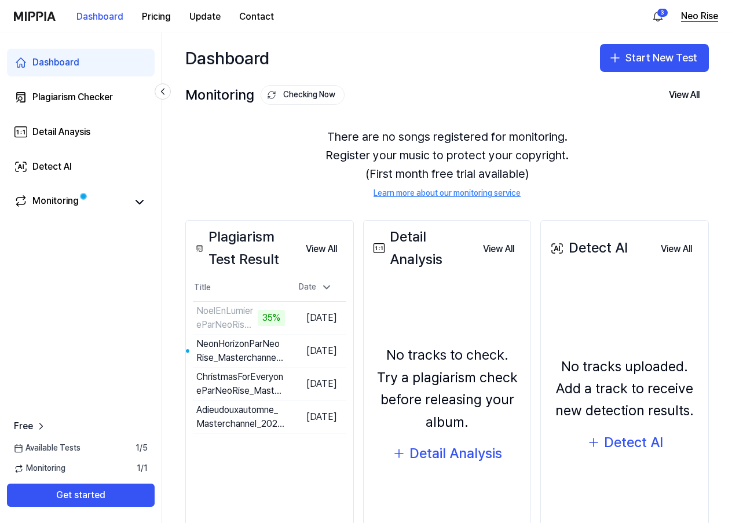
click at [691, 14] on button "Neo Rise" at bounding box center [699, 16] width 37 height 14
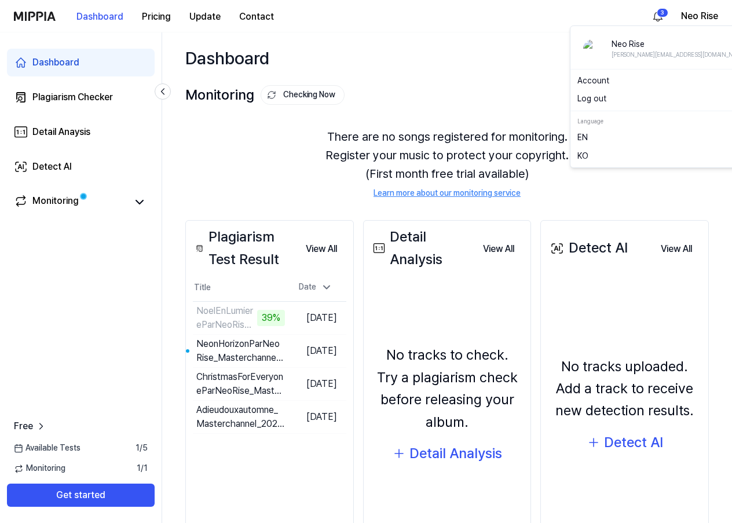
click at [599, 78] on link "Account" at bounding box center [664, 81] width 175 height 12
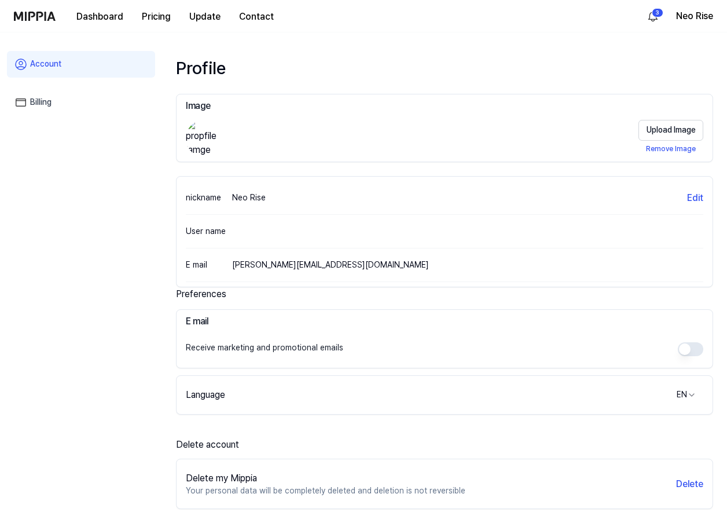
click at [53, 101] on link "Billing" at bounding box center [81, 102] width 148 height 27
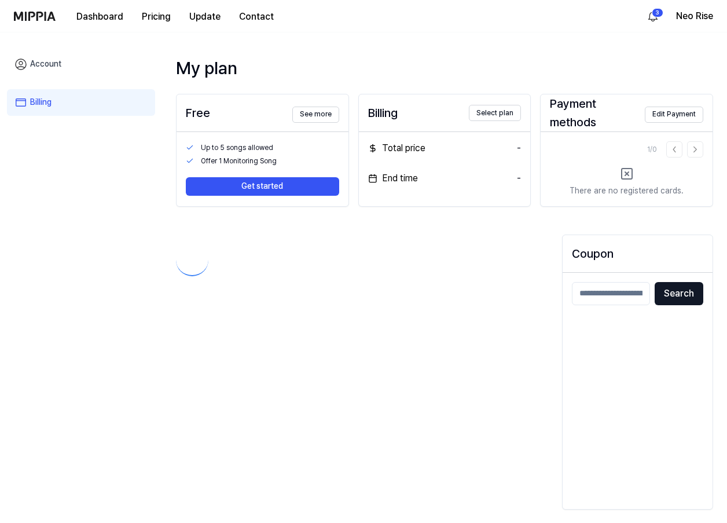
scroll to position [1, 0]
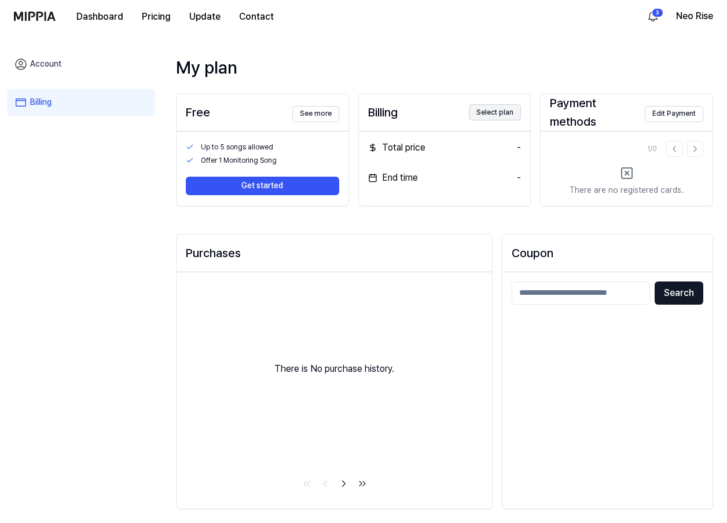
click at [508, 111] on button "Select plan" at bounding box center [495, 112] width 52 height 16
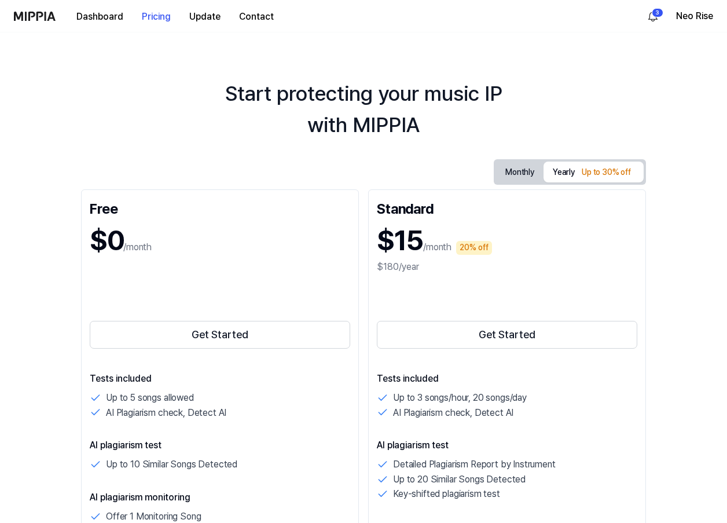
click at [523, 172] on button "Monthly" at bounding box center [519, 172] width 47 height 18
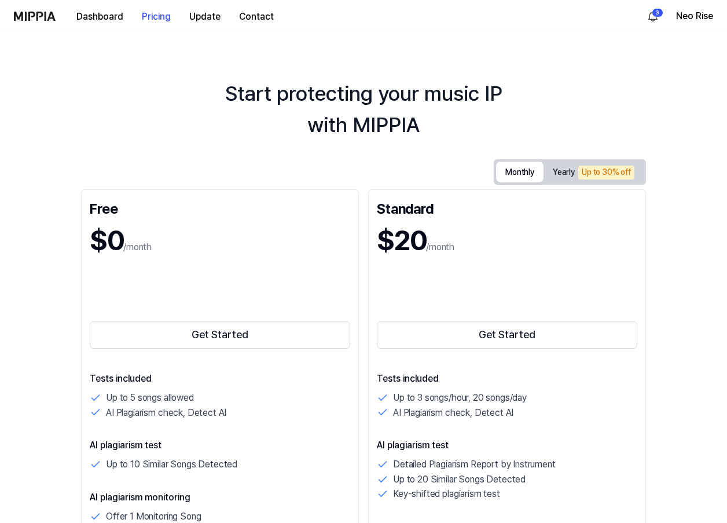
scroll to position [58, 0]
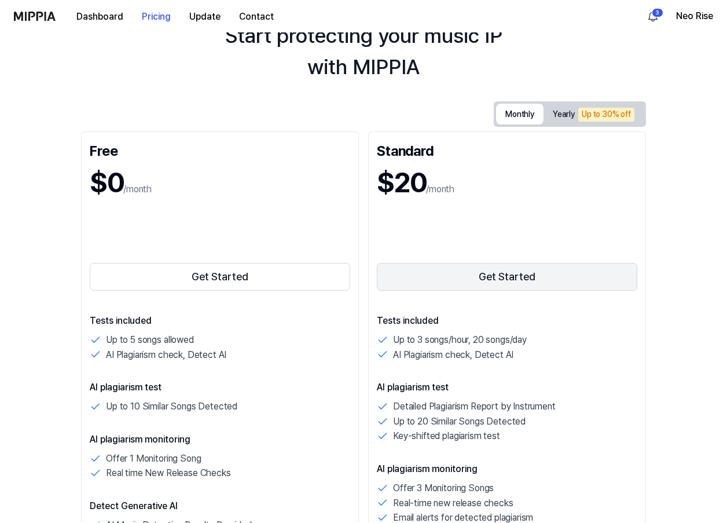
click at [502, 274] on button "Get Started" at bounding box center [507, 277] width 260 height 28
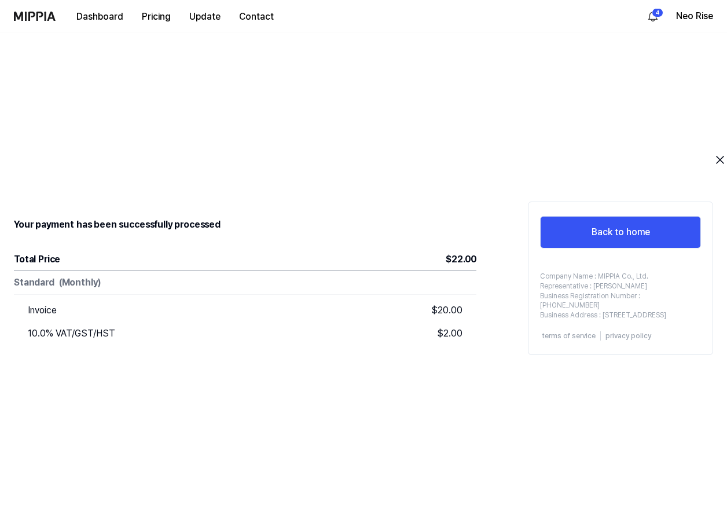
click at [718, 159] on icon "close" at bounding box center [720, 160] width 14 height 14
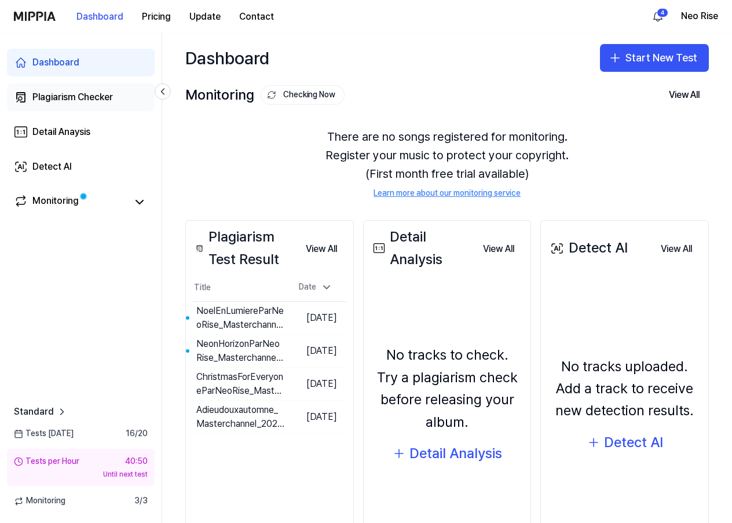
click at [45, 98] on div "Plagiarism Checker" at bounding box center [72, 97] width 80 height 14
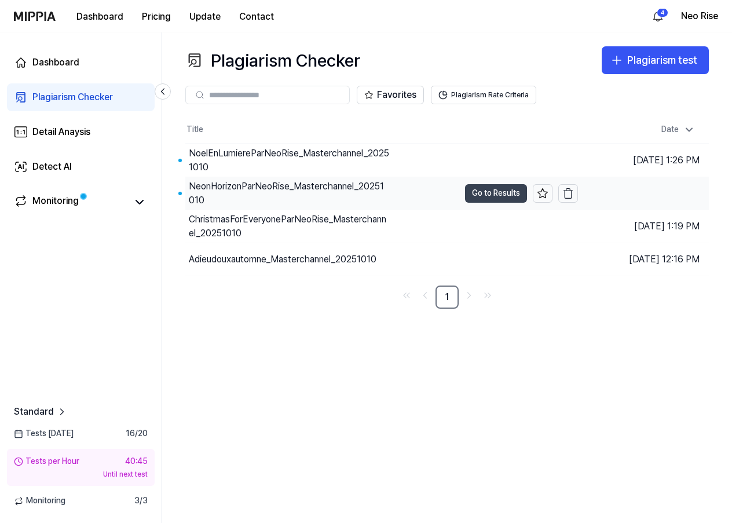
click at [476, 189] on button "Go to Results" at bounding box center [496, 193] width 62 height 19
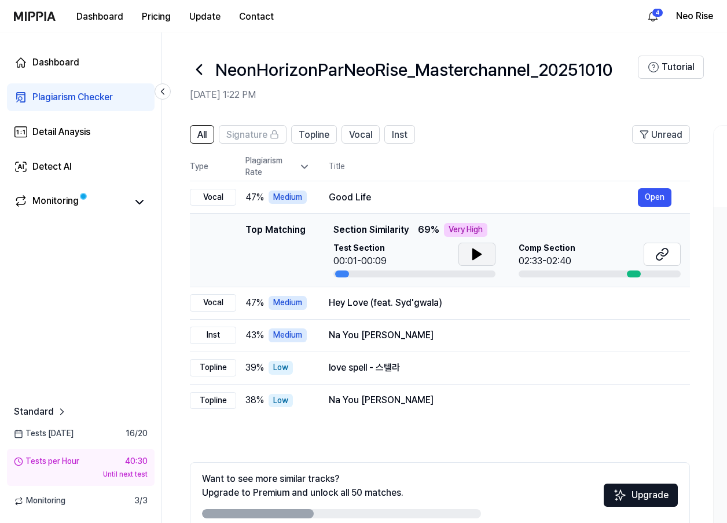
click at [475, 248] on icon at bounding box center [477, 254] width 14 height 14
click at [476, 251] on icon at bounding box center [477, 254] width 14 height 14
click at [656, 251] on icon at bounding box center [662, 254] width 14 height 14
click at [475, 254] on icon at bounding box center [477, 254] width 8 height 10
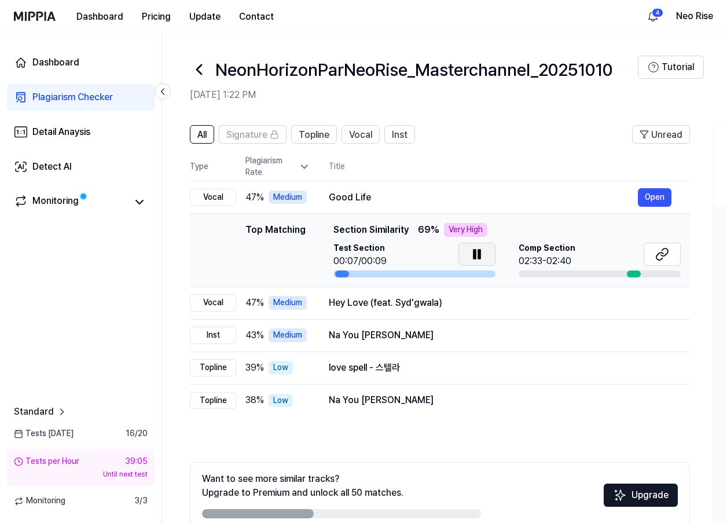
click at [475, 252] on icon at bounding box center [474, 253] width 2 height 9
click at [348, 299] on div "Hey Love (feat. Syd'gwala)" at bounding box center [483, 303] width 309 height 14
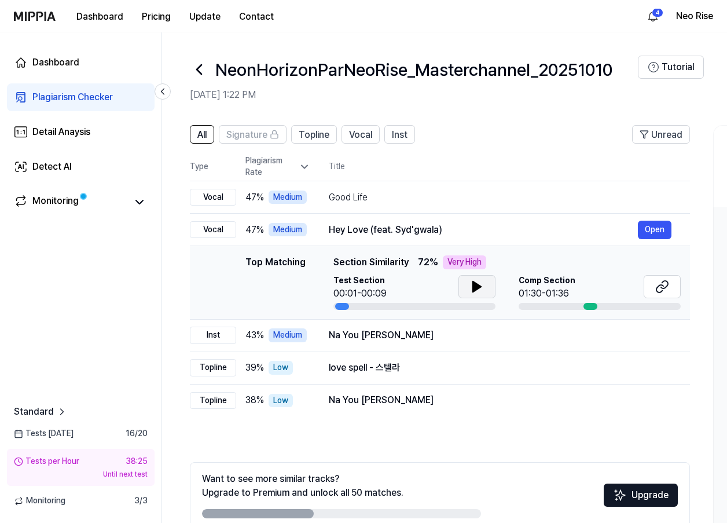
click at [473, 285] on icon at bounding box center [477, 286] width 8 height 10
click at [475, 283] on icon at bounding box center [474, 286] width 2 height 9
click at [659, 285] on icon at bounding box center [659, 289] width 7 height 8
click at [330, 332] on div "Na You Dey Reign" at bounding box center [483, 335] width 309 height 14
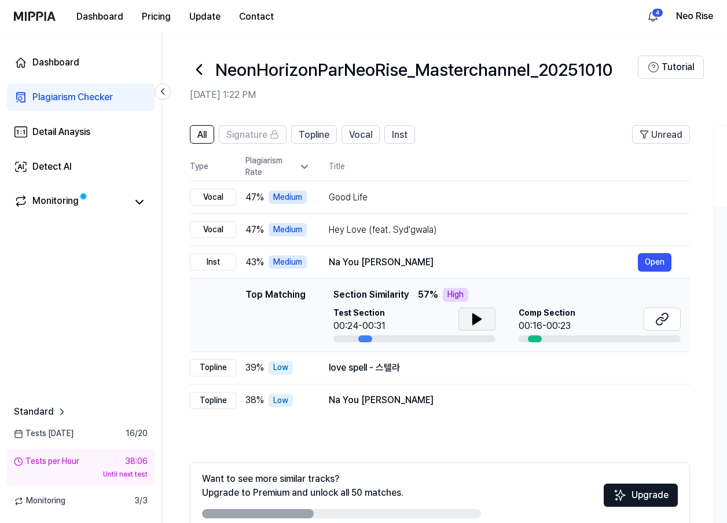
click at [478, 319] on icon at bounding box center [477, 319] width 8 height 10
click at [476, 317] on icon at bounding box center [477, 319] width 14 height 14
click at [664, 321] on icon at bounding box center [662, 319] width 14 height 14
click at [345, 362] on div "love spell - 스텔라" at bounding box center [483, 368] width 309 height 14
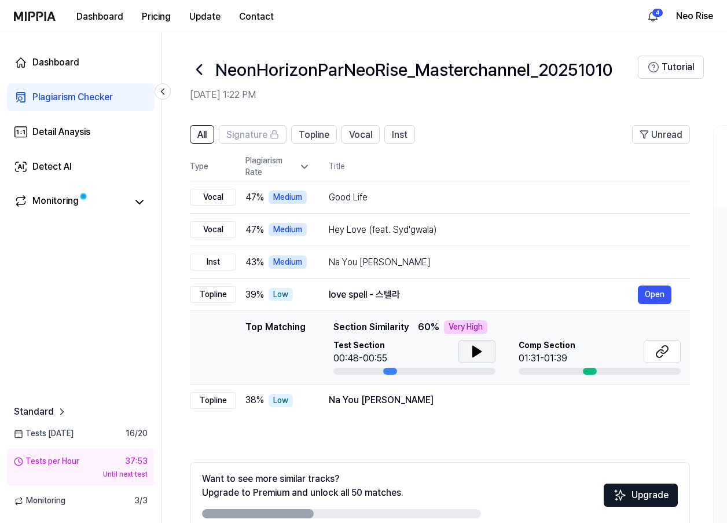
click at [478, 349] on icon at bounding box center [477, 351] width 14 height 14
click at [478, 349] on icon at bounding box center [479, 351] width 2 height 9
click at [654, 350] on button at bounding box center [662, 351] width 37 height 23
click at [82, 288] on div "Dashboard Plagiarism Checker Detail Anaysis Detect AI Monitoring Standard Tests…" at bounding box center [81, 277] width 162 height 490
click at [199, 69] on icon at bounding box center [199, 69] width 19 height 19
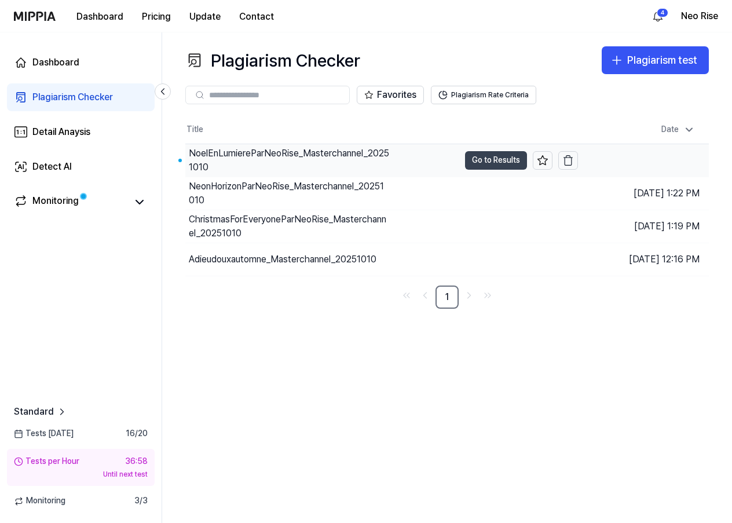
click at [475, 159] on button "Go to Results" at bounding box center [496, 160] width 62 height 19
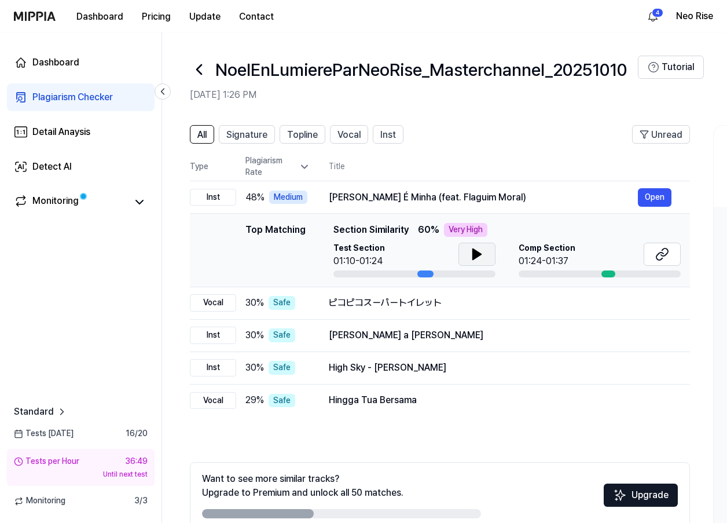
click at [478, 253] on icon at bounding box center [477, 254] width 8 height 10
click at [476, 252] on icon at bounding box center [477, 254] width 14 height 14
click at [660, 251] on icon at bounding box center [662, 254] width 14 height 14
click at [200, 68] on icon at bounding box center [199, 69] width 19 height 19
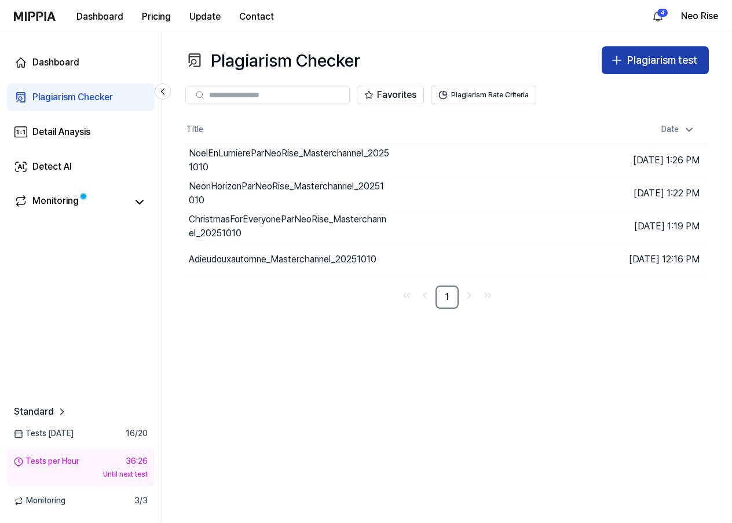
click at [662, 63] on div "Plagiarism test" at bounding box center [662, 60] width 70 height 17
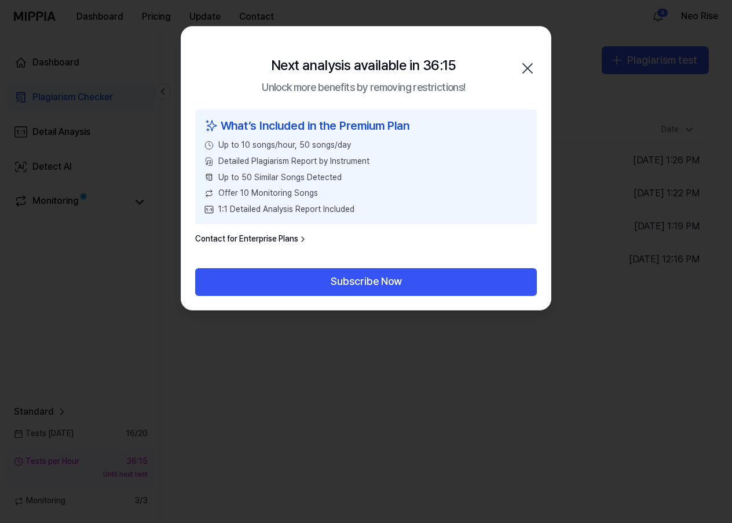
click at [527, 67] on icon "button" at bounding box center [527, 68] width 19 height 19
